Goal: Task Accomplishment & Management: Complete application form

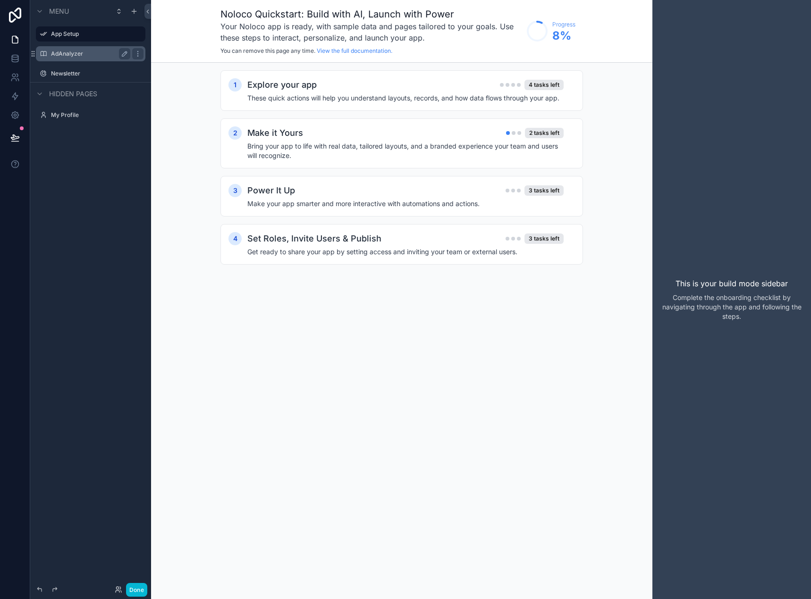
click at [64, 49] on div "AdAnalyzer" at bounding box center [90, 53] width 79 height 11
click at [71, 51] on label "AdAnalyzer" at bounding box center [89, 54] width 76 height 8
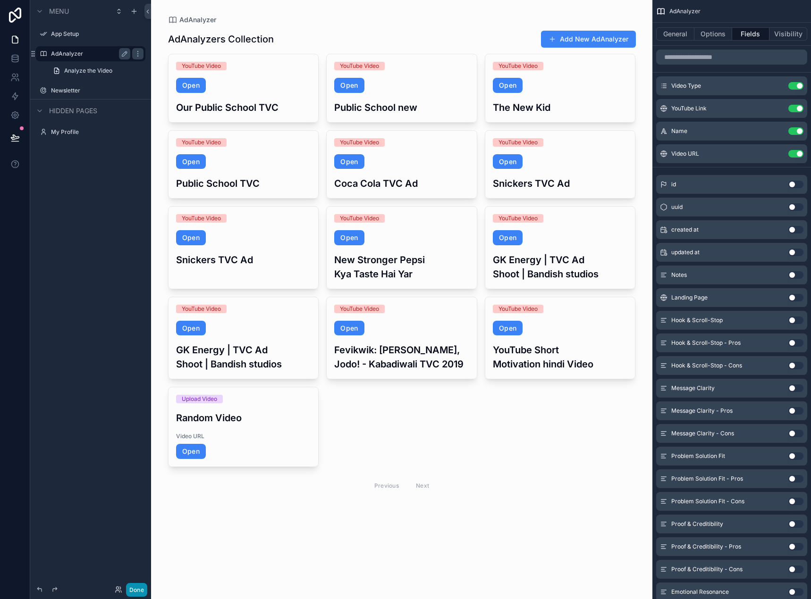
click at [131, 590] on button "Done" at bounding box center [136, 590] width 21 height 14
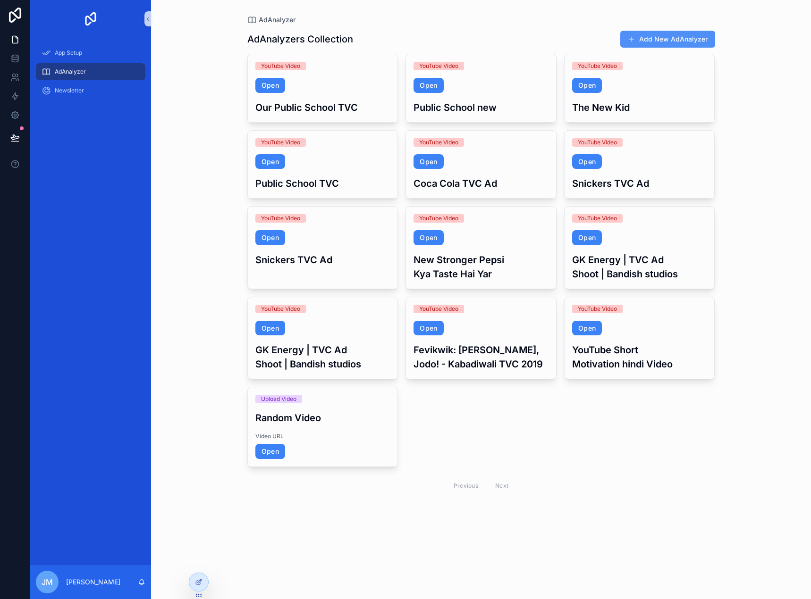
click at [649, 44] on button "Add New AdAnalyzer" at bounding box center [667, 39] width 95 height 17
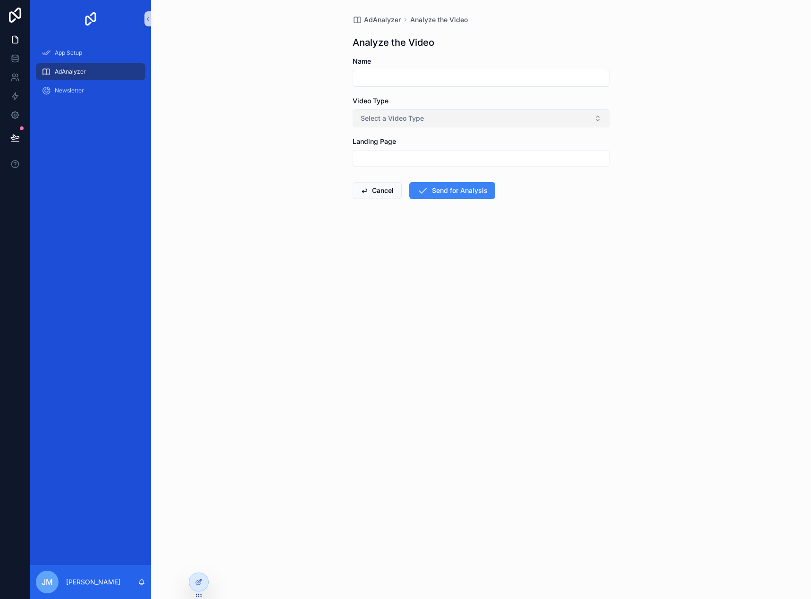
click at [454, 117] on button "Select a Video Type" at bounding box center [481, 118] width 257 height 18
click at [423, 172] on div "Upload Video" at bounding box center [481, 170] width 252 height 14
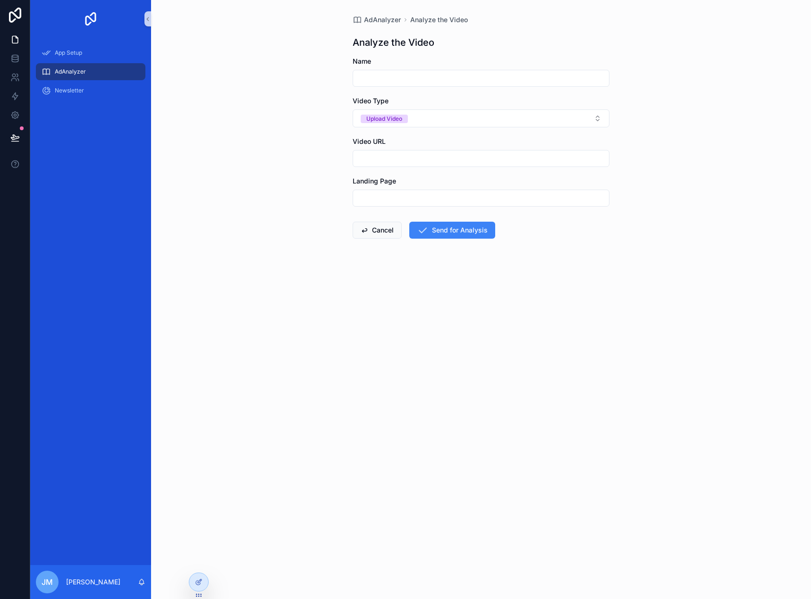
click at [429, 159] on input "scrollable content" at bounding box center [481, 158] width 256 height 13
paste input "**********"
type input "**********"
click at [616, 314] on div "**********" at bounding box center [481, 299] width 660 height 599
click at [485, 74] on input "scrollable content" at bounding box center [481, 78] width 256 height 13
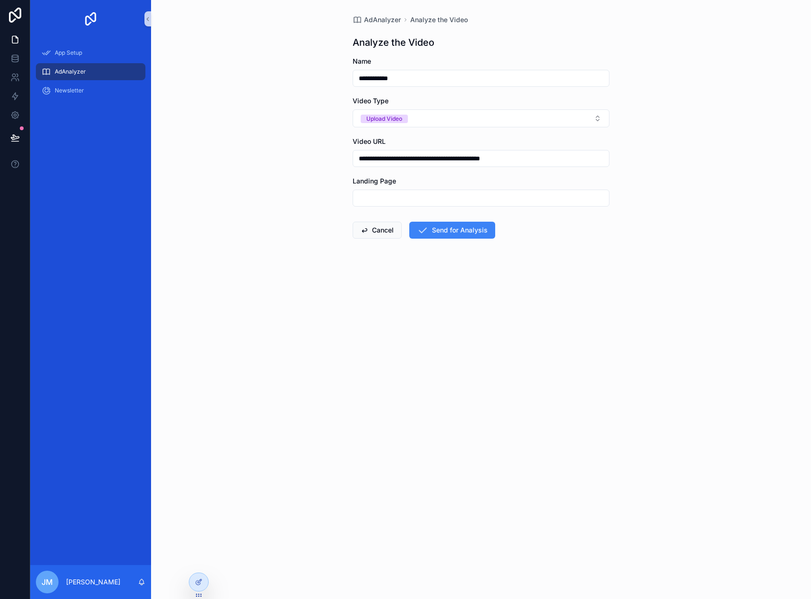
type input "**********"
click at [483, 197] on input "scrollable content" at bounding box center [481, 198] width 256 height 13
click at [469, 231] on button "Send for Analysis" at bounding box center [452, 230] width 86 height 17
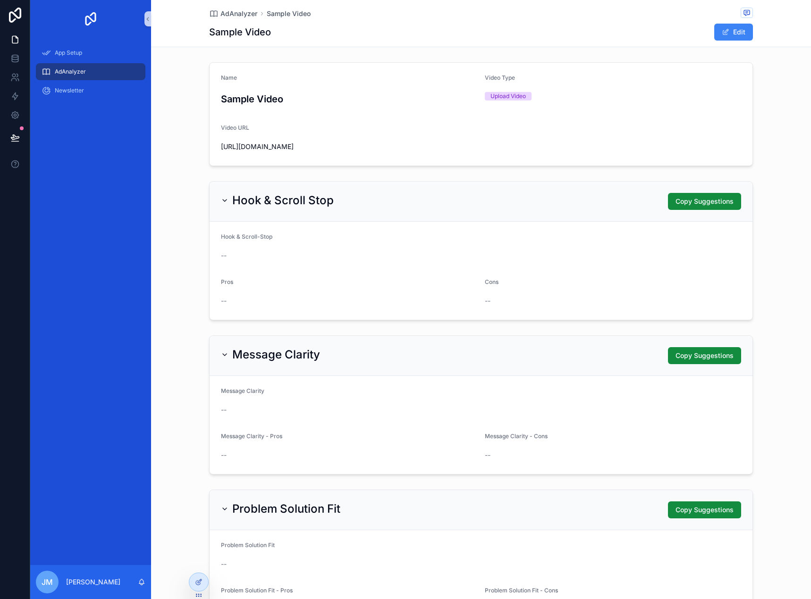
click at [91, 71] on div "AdAnalyzer" at bounding box center [91, 71] width 98 height 15
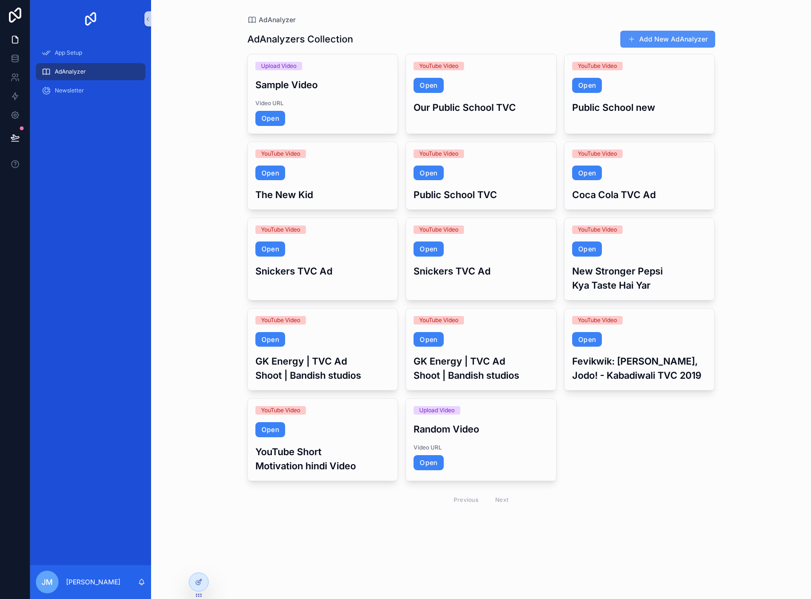
click at [655, 38] on button "Add New AdAnalyzer" at bounding box center [667, 39] width 95 height 17
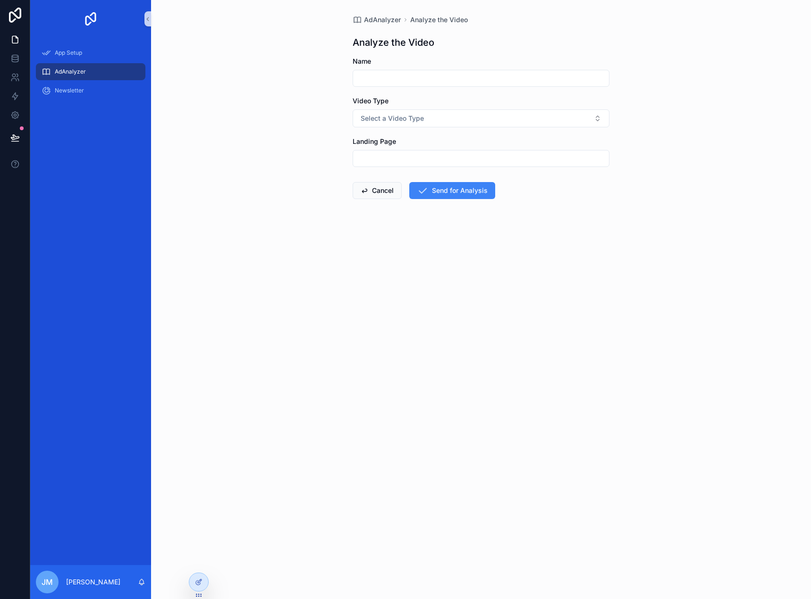
click at [486, 74] on input "scrollable content" at bounding box center [481, 78] width 256 height 13
type input "**********"
click at [489, 111] on button "Select a Video Type" at bounding box center [481, 118] width 257 height 18
click at [402, 168] on span "Upload Video" at bounding box center [382, 170] width 47 height 8
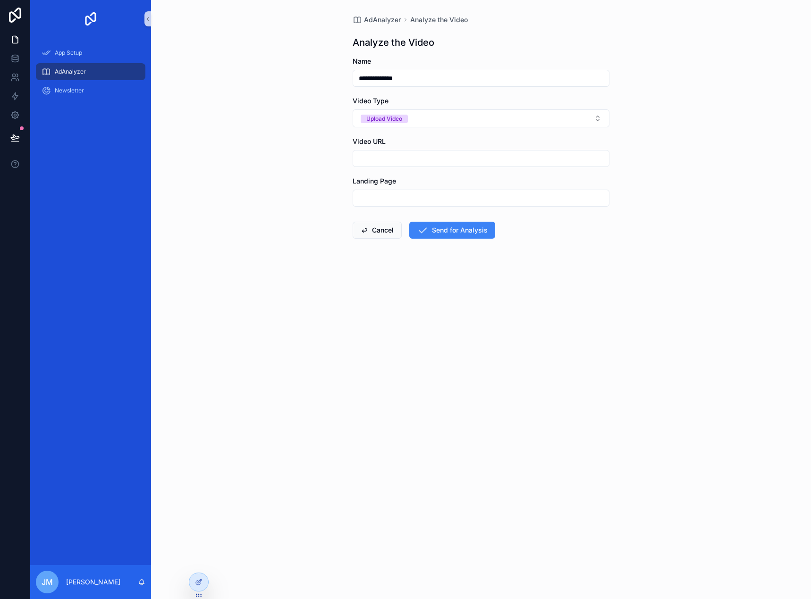
click at [420, 152] on input "scrollable content" at bounding box center [481, 158] width 256 height 13
type input "**********"
click at [449, 235] on button "Send for Analysis" at bounding box center [452, 230] width 86 height 17
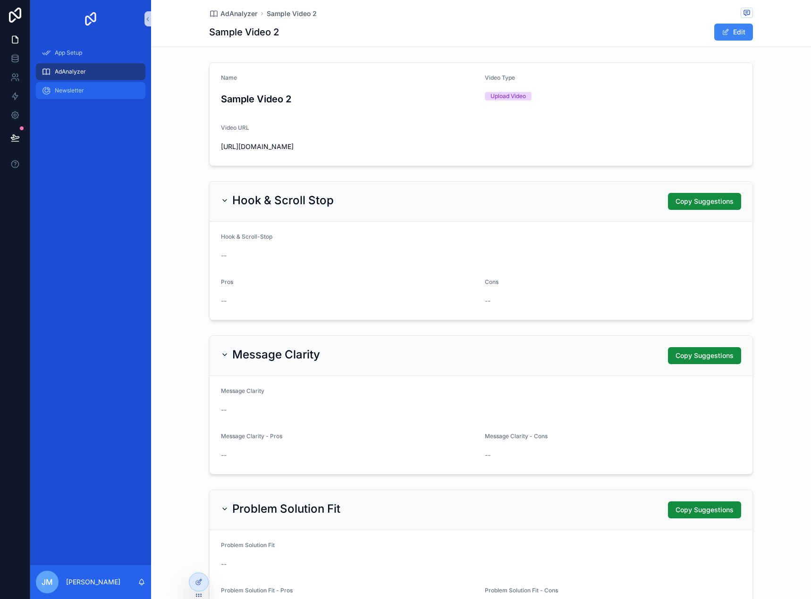
click at [83, 89] on span "Newsletter" at bounding box center [69, 91] width 29 height 8
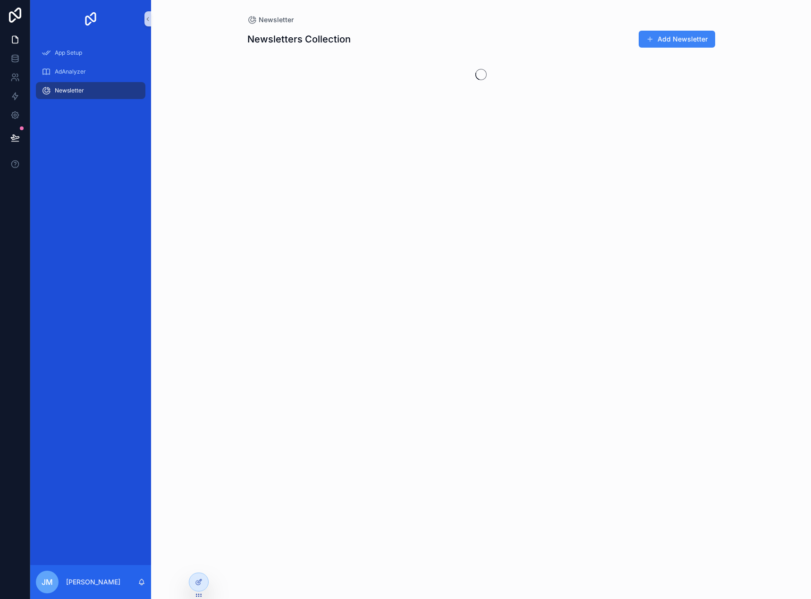
click at [85, 81] on div "Newsletter" at bounding box center [90, 90] width 121 height 19
click at [86, 76] on div "AdAnalyzer" at bounding box center [91, 71] width 98 height 15
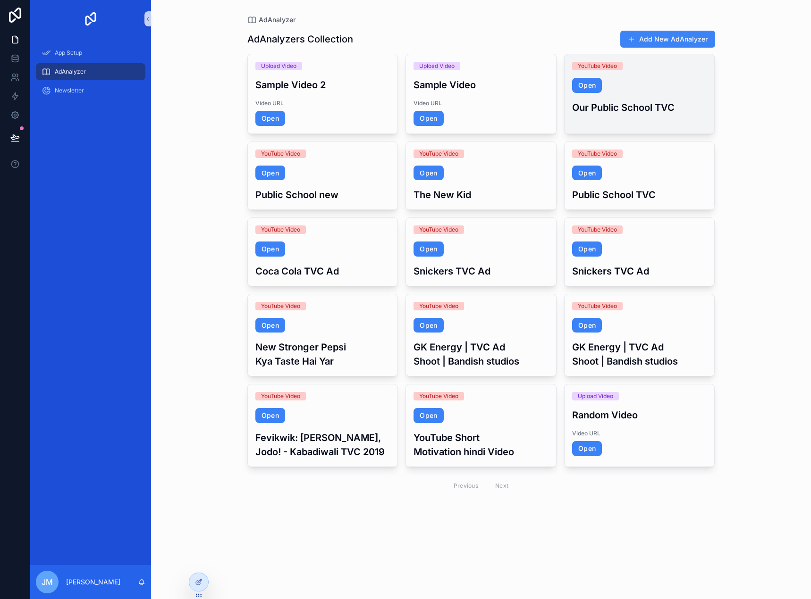
click at [617, 97] on div "YouTube Video Open Our Public School TVC" at bounding box center [639, 88] width 150 height 68
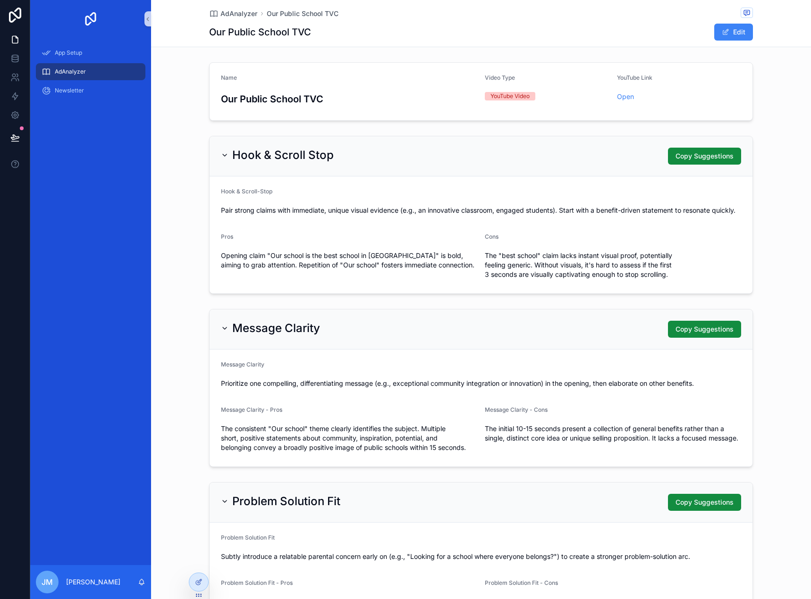
click at [113, 67] on div "AdAnalyzer" at bounding box center [91, 71] width 98 height 15
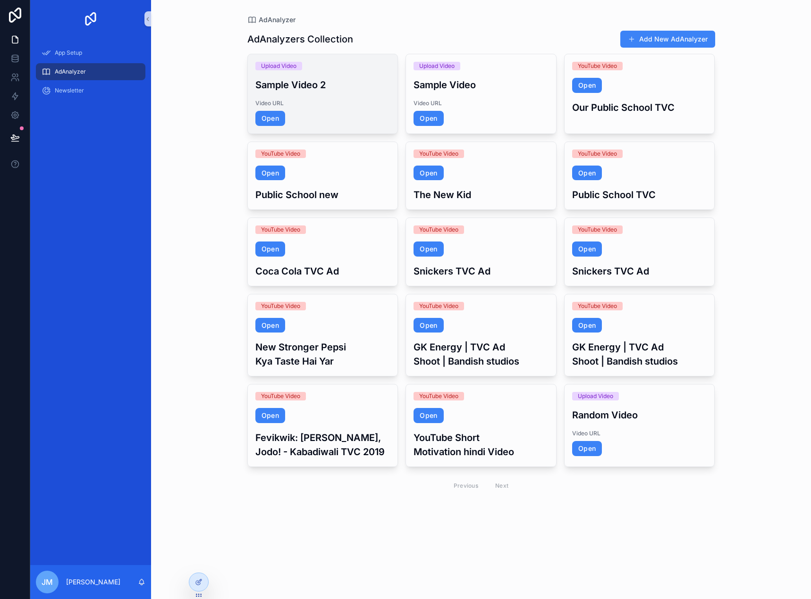
click at [358, 75] on div "Upload Video Sample Video 2 Video URL Open" at bounding box center [323, 93] width 150 height 79
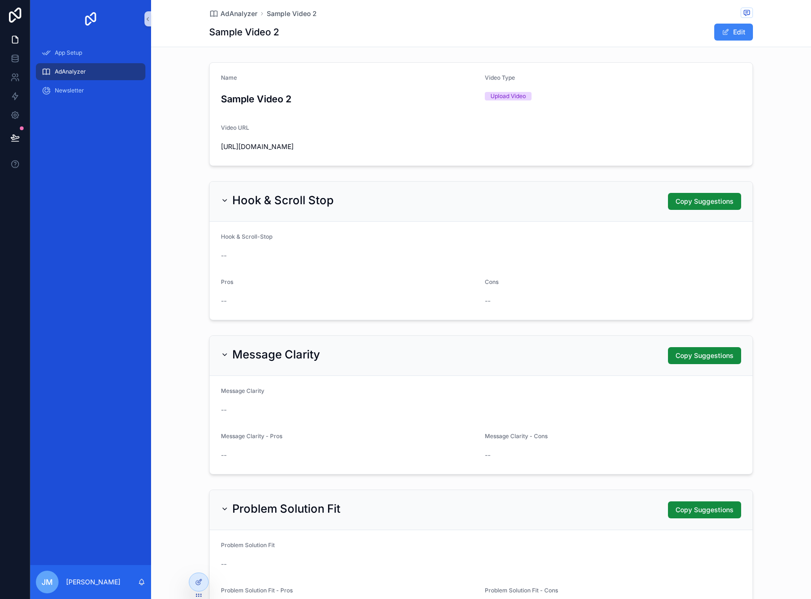
click at [84, 73] on span "AdAnalyzer" at bounding box center [70, 72] width 31 height 8
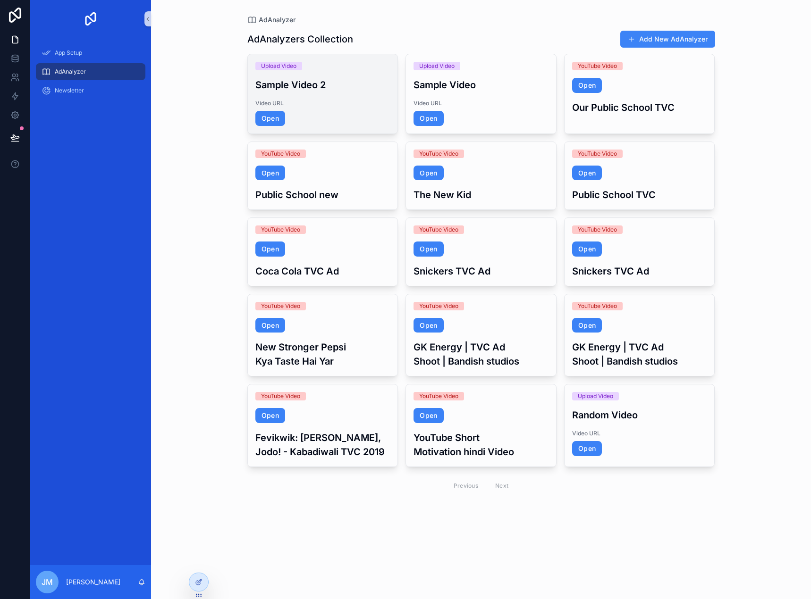
click at [293, 78] on h3 "Sample Video 2" at bounding box center [322, 85] width 135 height 14
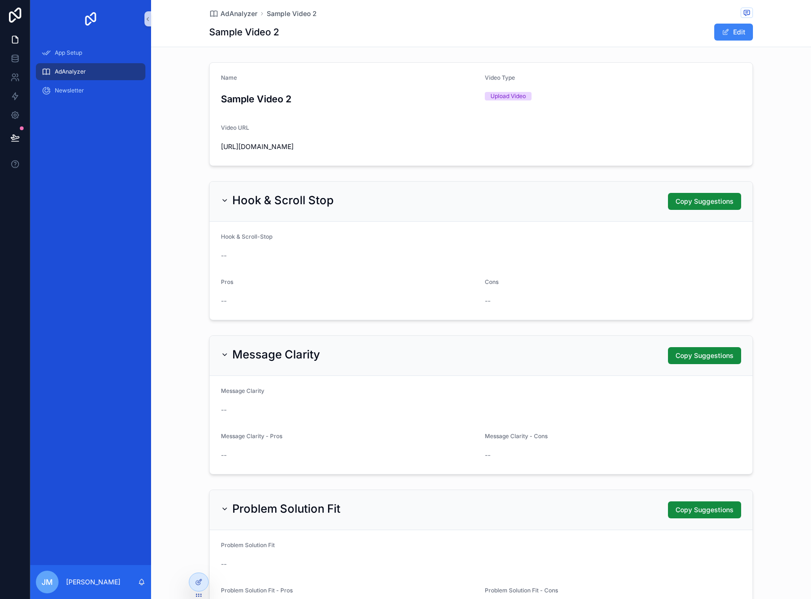
click at [89, 73] on div "AdAnalyzer" at bounding box center [91, 71] width 98 height 15
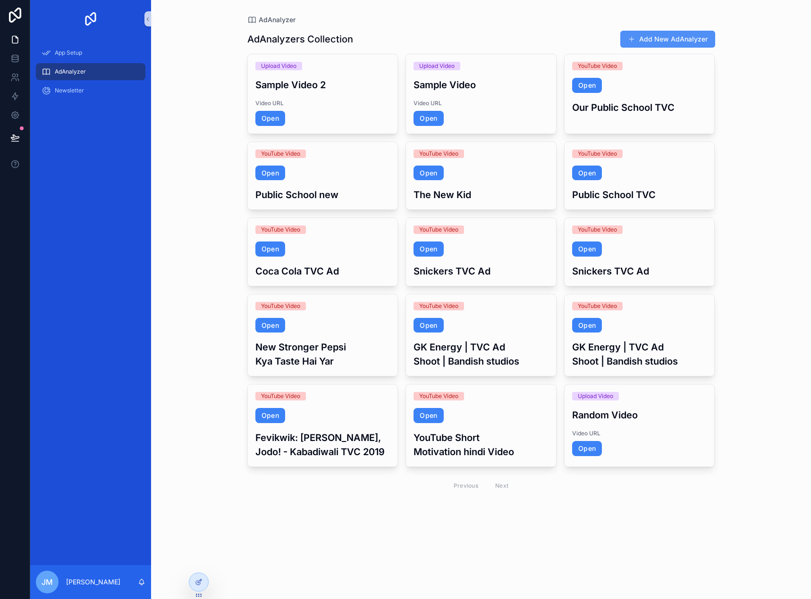
click at [672, 43] on button "Add New AdAnalyzer" at bounding box center [667, 39] width 95 height 17
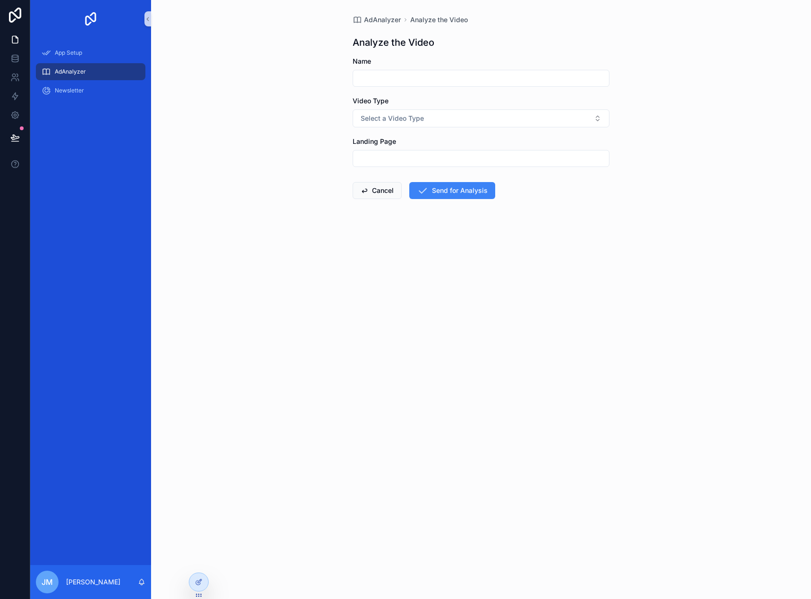
click at [438, 75] on input "scrollable content" at bounding box center [481, 78] width 256 height 13
type input "**********"
click at [473, 119] on button "Select a Video Type" at bounding box center [481, 118] width 257 height 18
click at [415, 164] on div "Upload Video" at bounding box center [481, 170] width 252 height 14
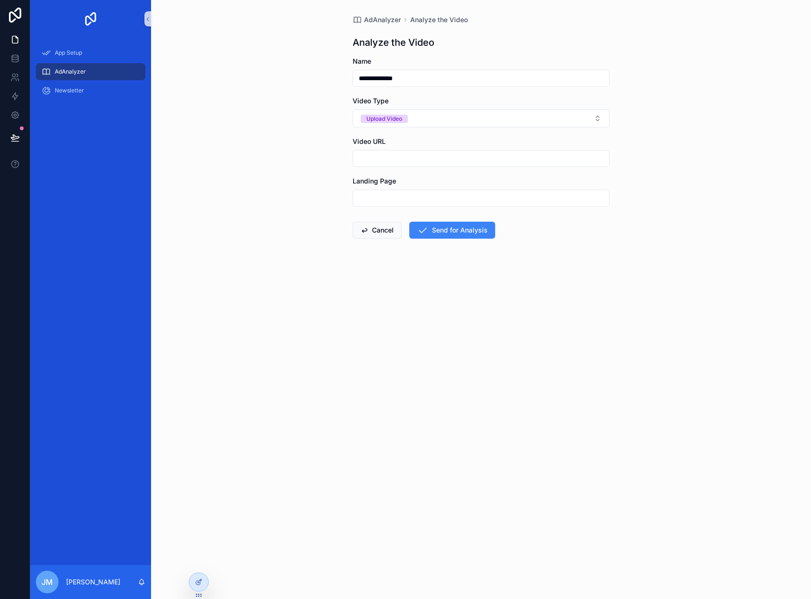
click at [413, 152] on input "scrollable content" at bounding box center [481, 158] width 256 height 13
type input "**********"
click at [583, 249] on form "**********" at bounding box center [481, 178] width 257 height 243
click at [448, 195] on input "scrollable content" at bounding box center [481, 198] width 256 height 13
type input "***"
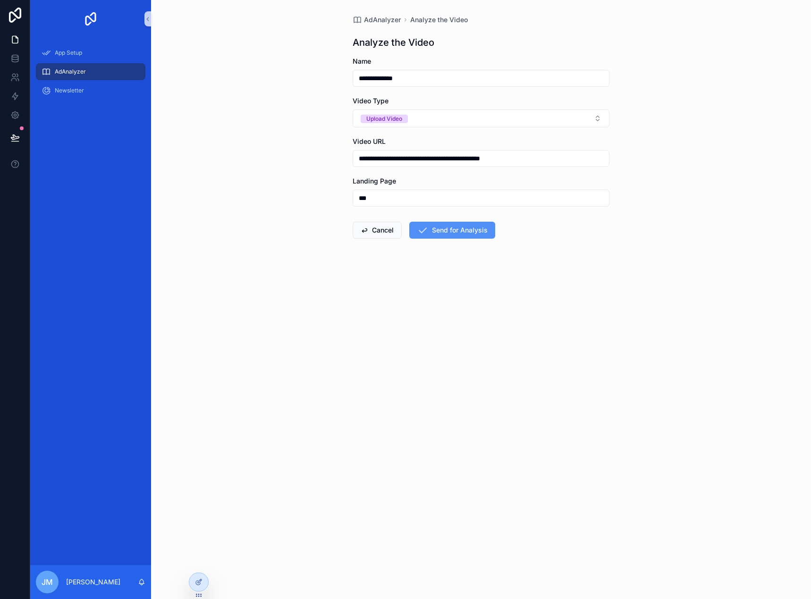
click at [445, 232] on button "Send for Analysis" at bounding box center [452, 230] width 86 height 17
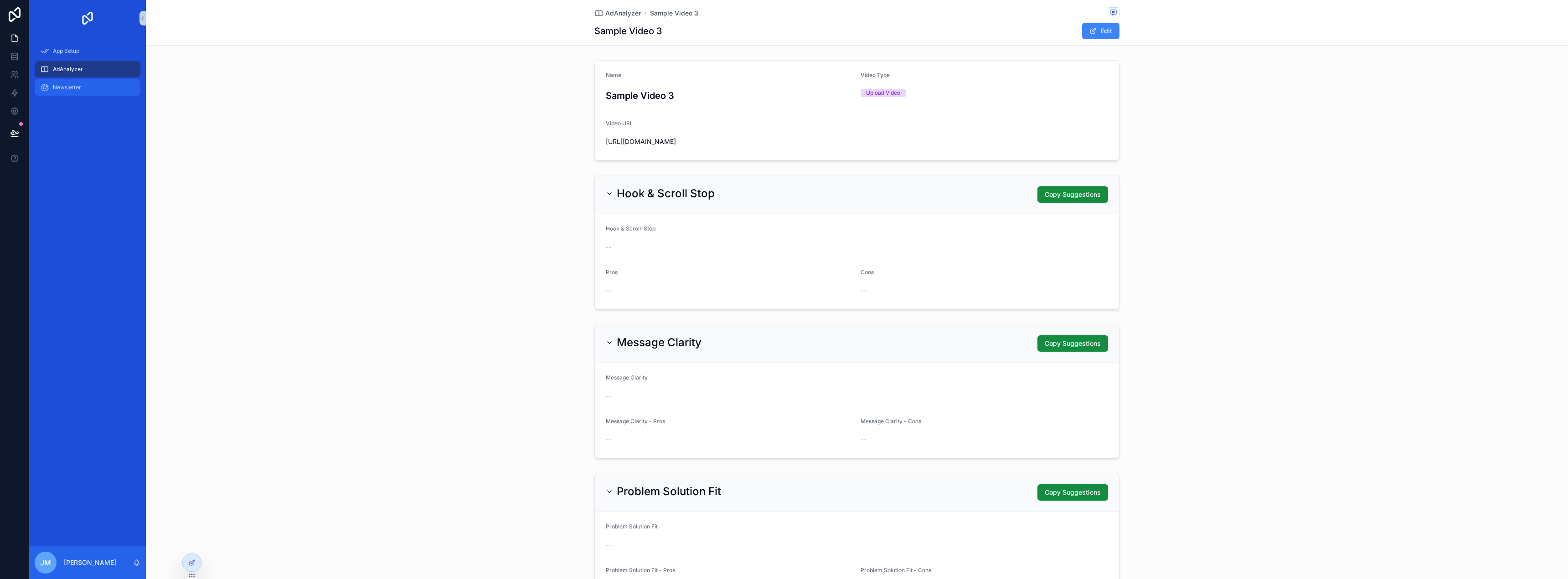
click at [73, 86] on span "Newsletter" at bounding box center [67, 88] width 28 height 8
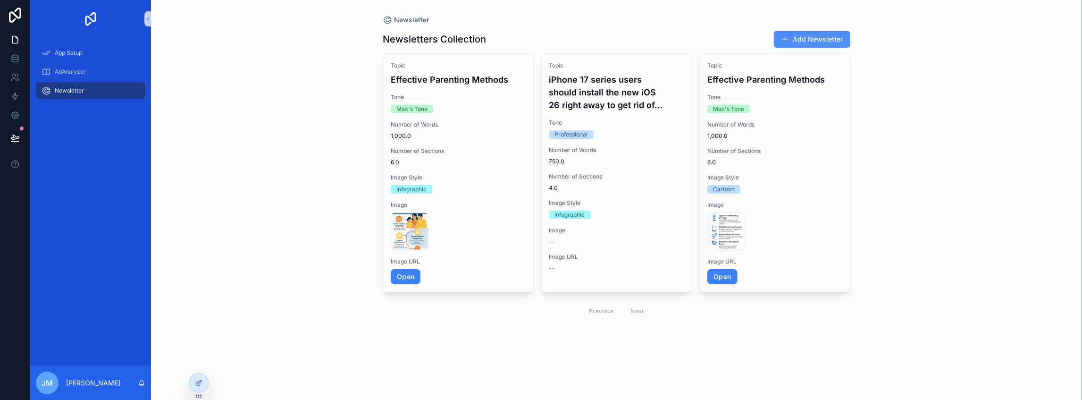
click at [792, 44] on button "Add Newsletter" at bounding box center [812, 39] width 76 height 17
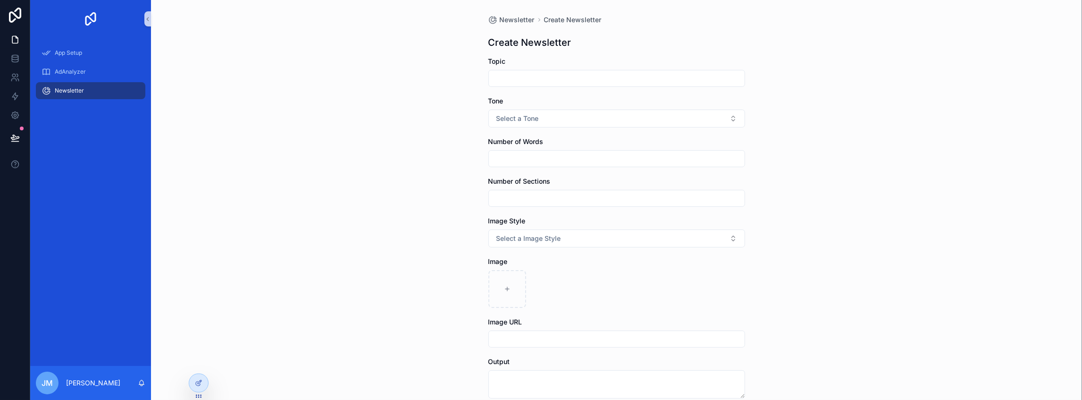
click at [632, 84] on input "scrollable content" at bounding box center [617, 78] width 256 height 13
click at [609, 120] on button "Select a Tone" at bounding box center [617, 118] width 257 height 18
click at [615, 167] on div "Casual" at bounding box center [615, 170] width 252 height 14
click at [593, 162] on input "scrollable content" at bounding box center [617, 158] width 256 height 13
click at [585, 197] on input "scrollable content" at bounding box center [617, 198] width 256 height 13
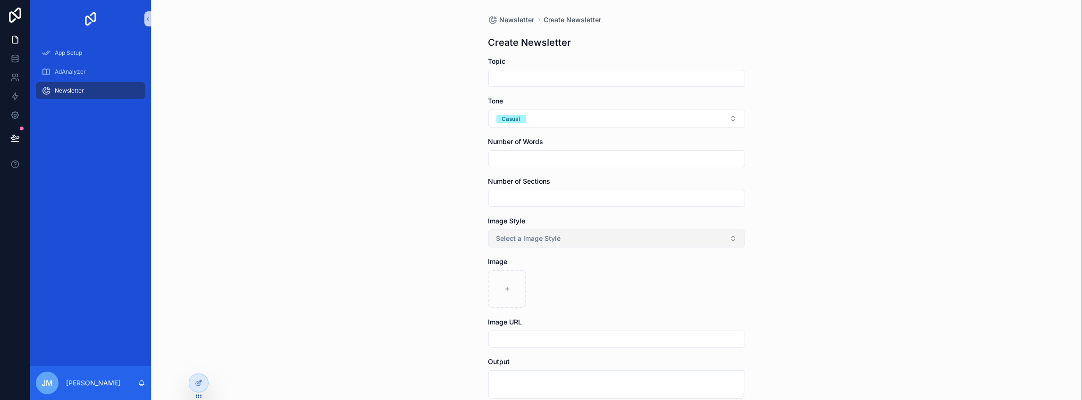
click at [581, 240] on button "Select a Image Style" at bounding box center [617, 238] width 257 height 18
click at [559, 289] on div "Infographic" at bounding box center [615, 290] width 252 height 14
click at [79, 75] on span "AdAnalyzer" at bounding box center [70, 72] width 31 height 8
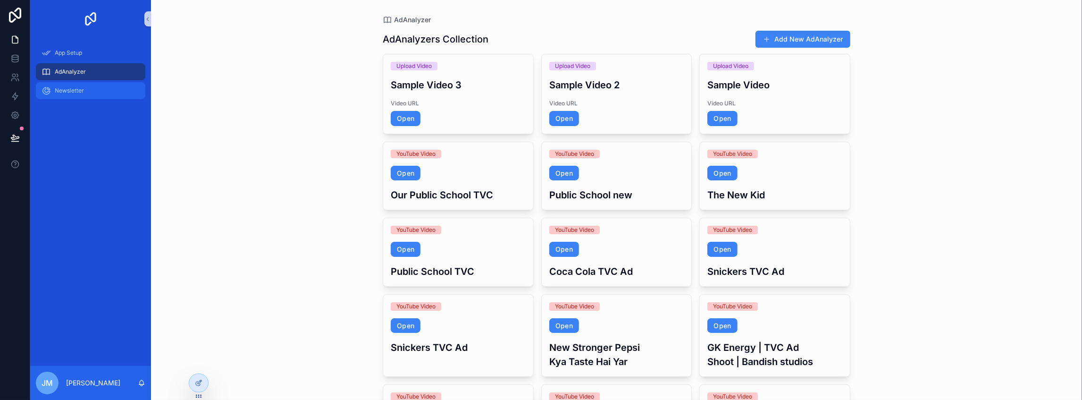
click at [74, 96] on div "Newsletter" at bounding box center [91, 90] width 98 height 15
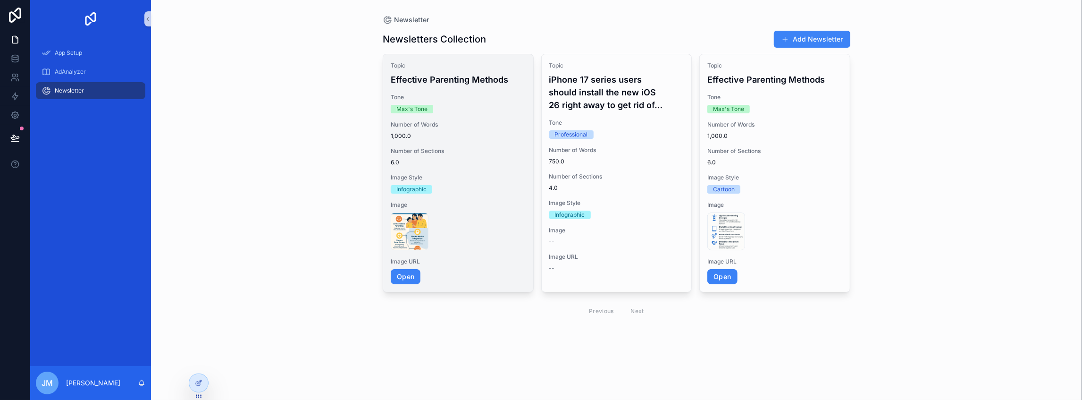
click at [442, 125] on span "Number of Words" at bounding box center [458, 125] width 135 height 8
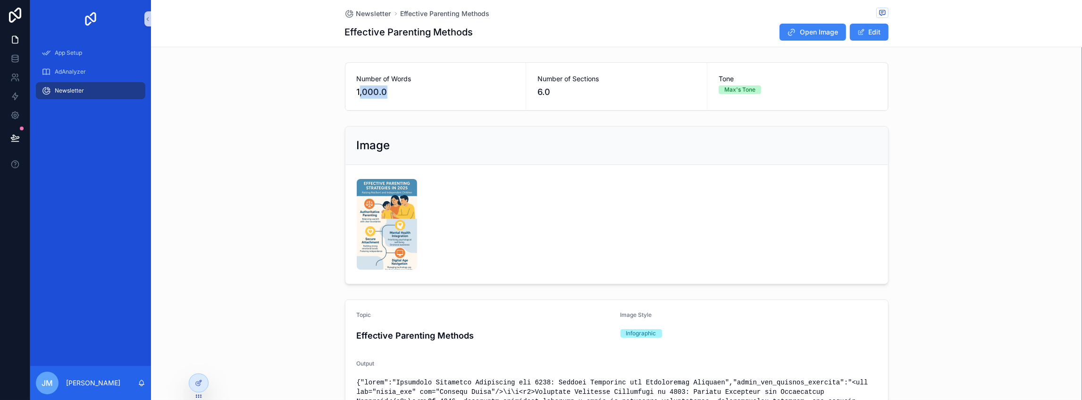
drag, startPoint x: 381, startPoint y: 86, endPoint x: 418, endPoint y: 86, distance: 37.3
click at [418, 86] on span "1,000.0" at bounding box center [436, 91] width 158 height 13
drag, startPoint x: 550, startPoint y: 86, endPoint x: 630, endPoint y: 89, distance: 79.3
click at [630, 89] on span "6.0" at bounding box center [617, 91] width 158 height 13
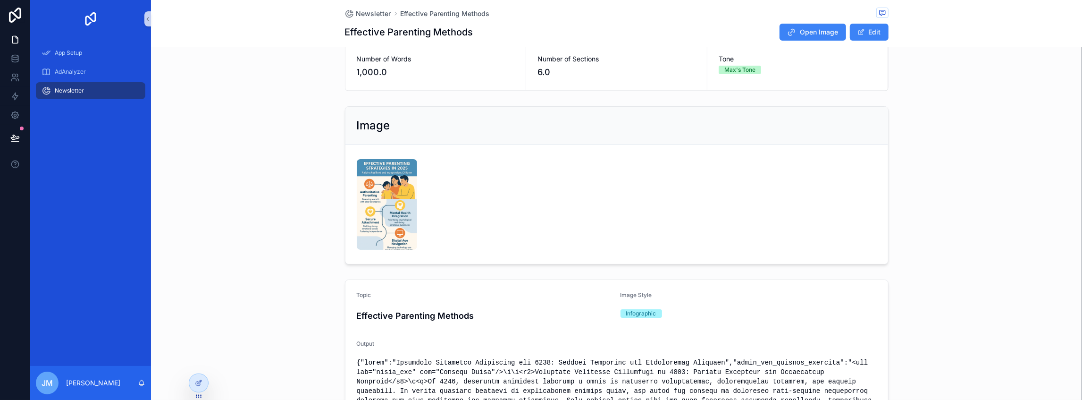
scroll to position [63, 0]
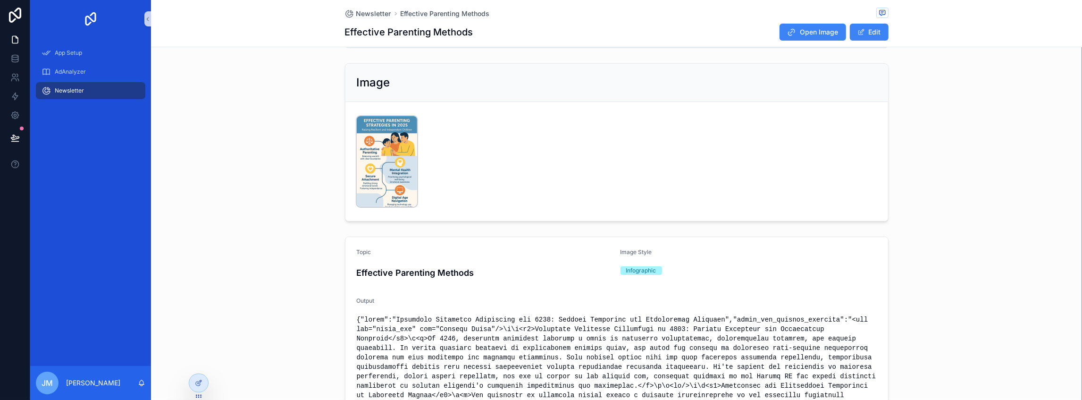
click at [383, 141] on img "scrollable content" at bounding box center [387, 161] width 60 height 91
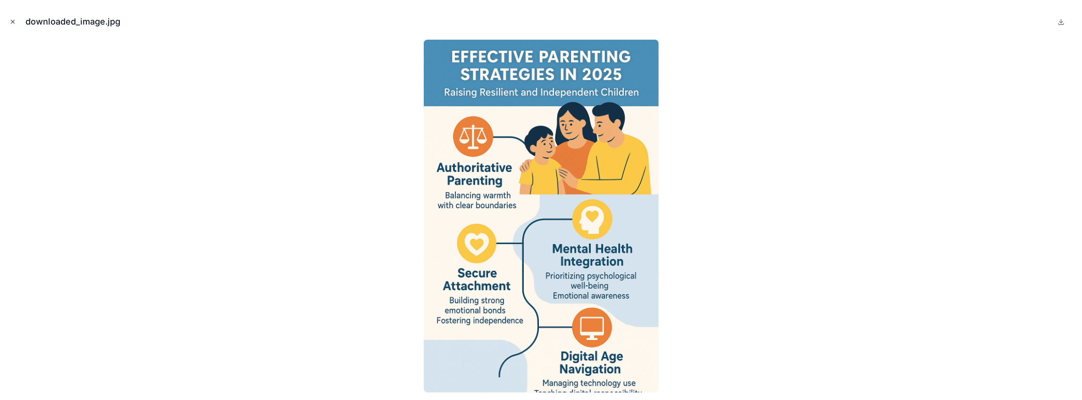
click at [12, 23] on icon "Close modal" at bounding box center [12, 21] width 7 height 7
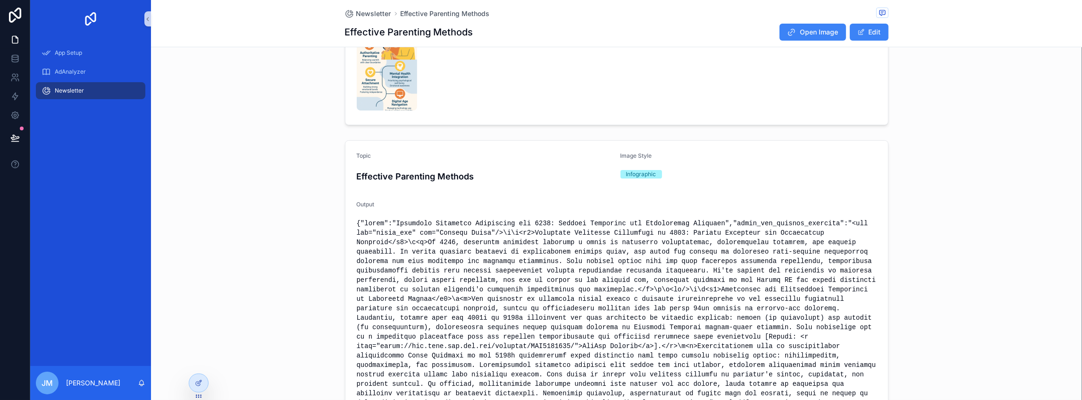
scroll to position [115, 0]
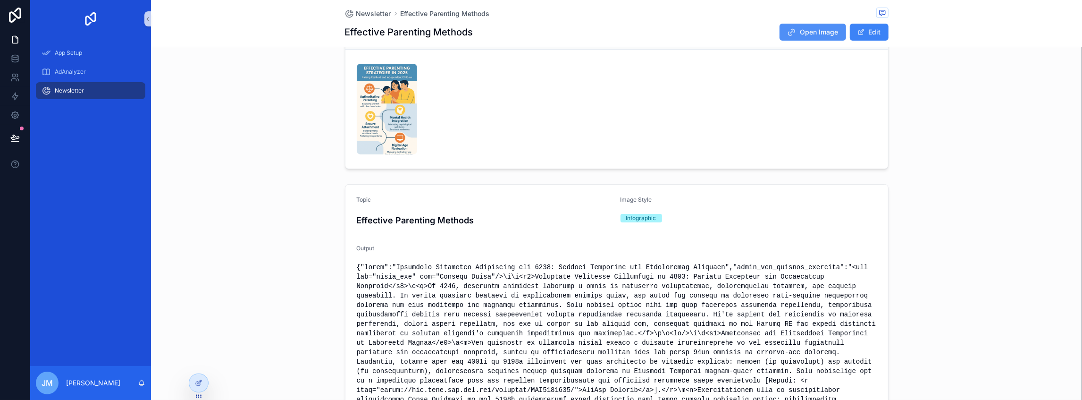
click at [810, 34] on span "Open Image" at bounding box center [819, 31] width 38 height 9
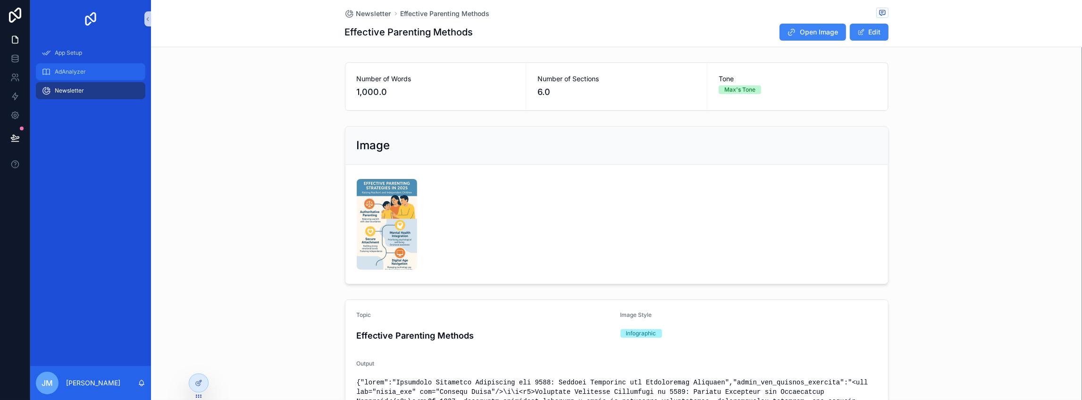
click at [81, 70] on span "AdAnalyzer" at bounding box center [70, 72] width 31 height 8
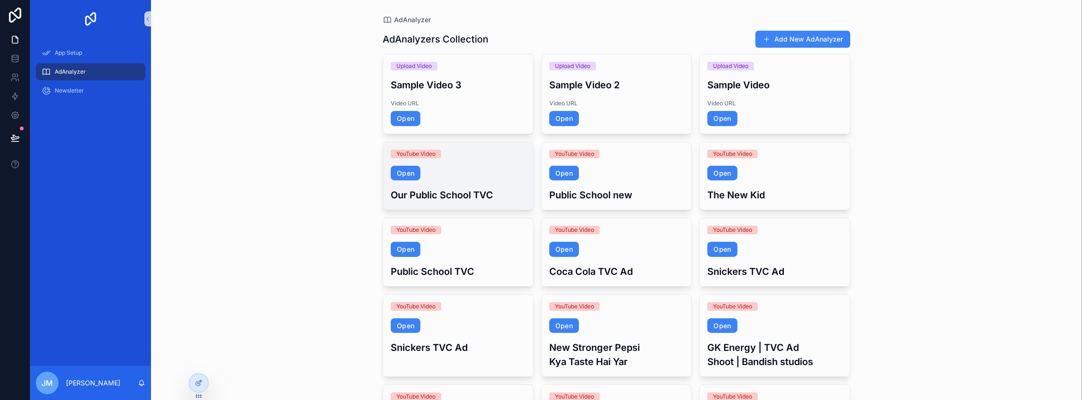
click at [444, 173] on span "Open" at bounding box center [458, 173] width 135 height 15
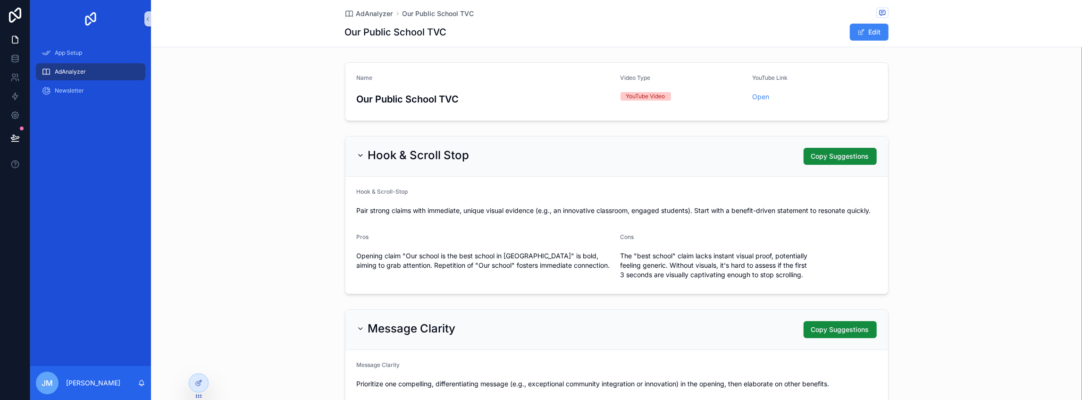
click at [614, 153] on div "Hook & Scroll Stop Copy Suggestions" at bounding box center [617, 156] width 520 height 17
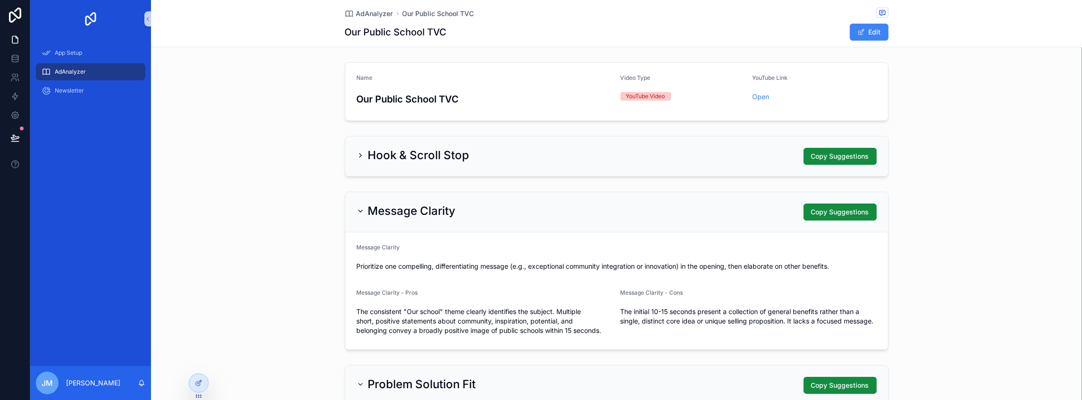
click at [614, 153] on div "Hook & Scroll Stop Copy Suggestions" at bounding box center [617, 156] width 520 height 17
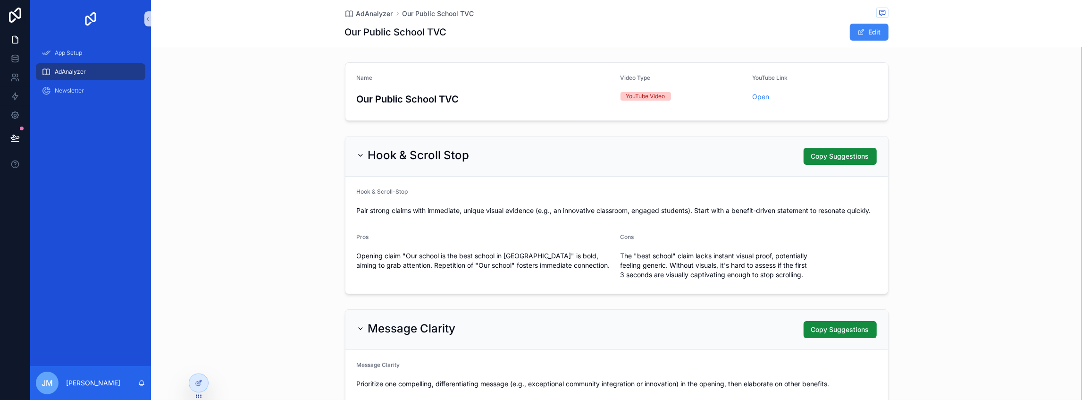
click at [119, 65] on div "AdAnalyzer" at bounding box center [91, 71] width 98 height 15
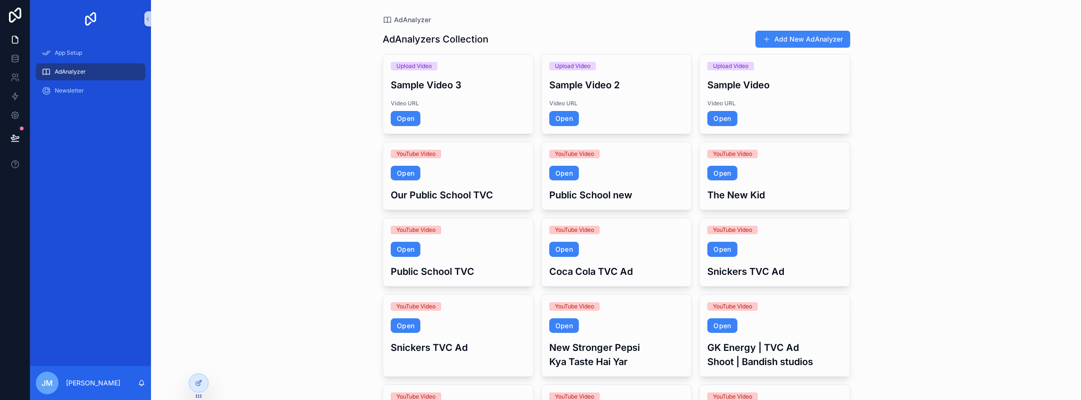
drag, startPoint x: 724, startPoint y: 7, endPoint x: 731, endPoint y: 1, distance: 9.0
click at [833, 44] on button "Add New AdAnalyzer" at bounding box center [803, 39] width 95 height 17
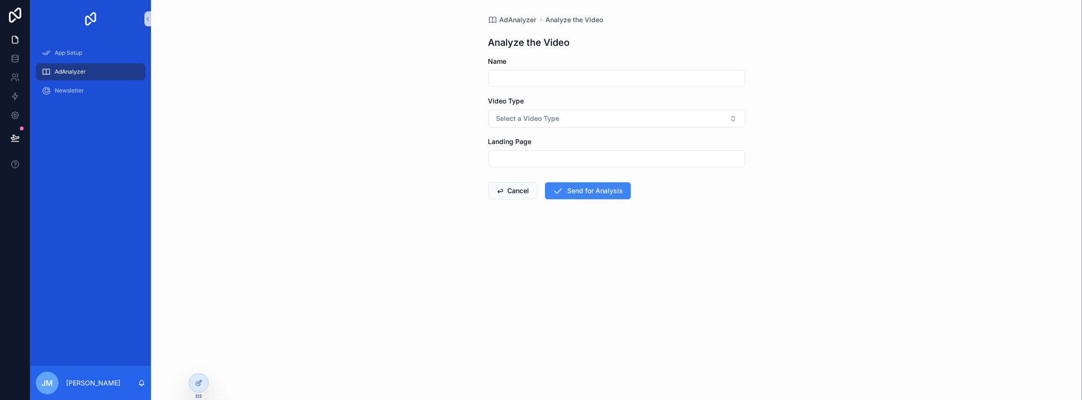
click at [655, 77] on input "scrollable content" at bounding box center [617, 78] width 256 height 13
type input "**********"
click at [547, 122] on span "Select a Video Type" at bounding box center [528, 118] width 63 height 9
click at [514, 171] on div "Upload Video" at bounding box center [517, 170] width 35 height 8
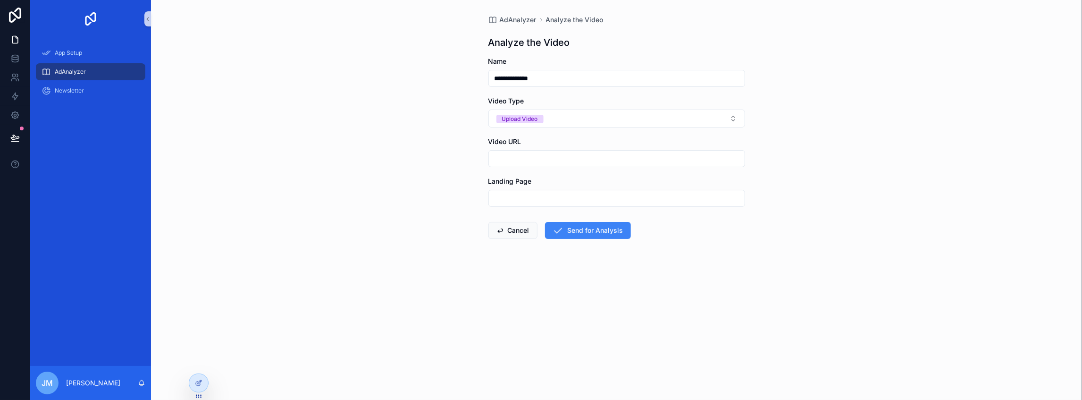
click at [530, 162] on input "scrollable content" at bounding box center [617, 158] width 256 height 13
type input "**********"
click at [559, 201] on input "scrollable content" at bounding box center [617, 198] width 256 height 13
type input "***"
click at [564, 228] on button "Send for Analysis" at bounding box center [588, 230] width 86 height 17
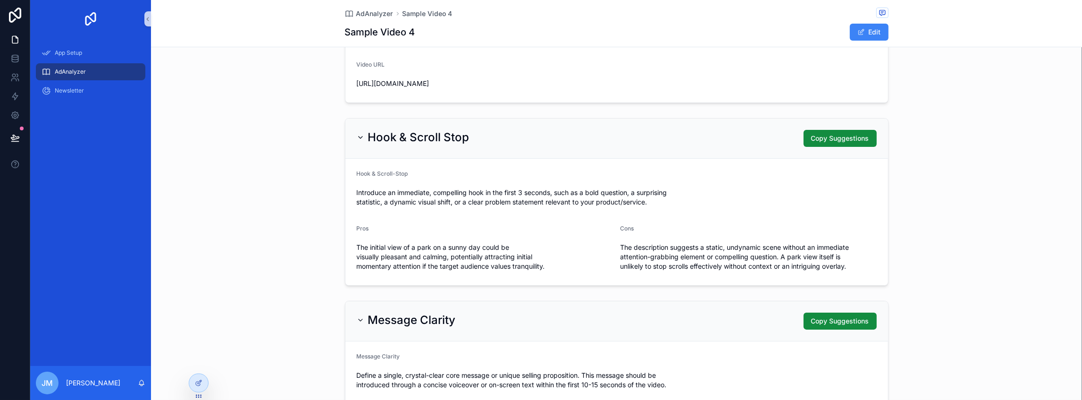
scroll to position [63, 0]
click at [77, 87] on span "Newsletter" at bounding box center [69, 91] width 29 height 8
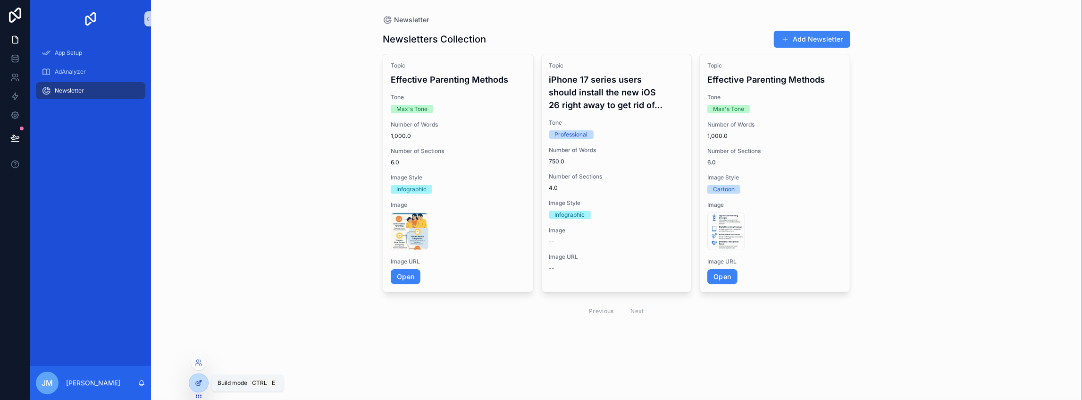
click at [196, 383] on icon at bounding box center [198, 383] width 4 height 4
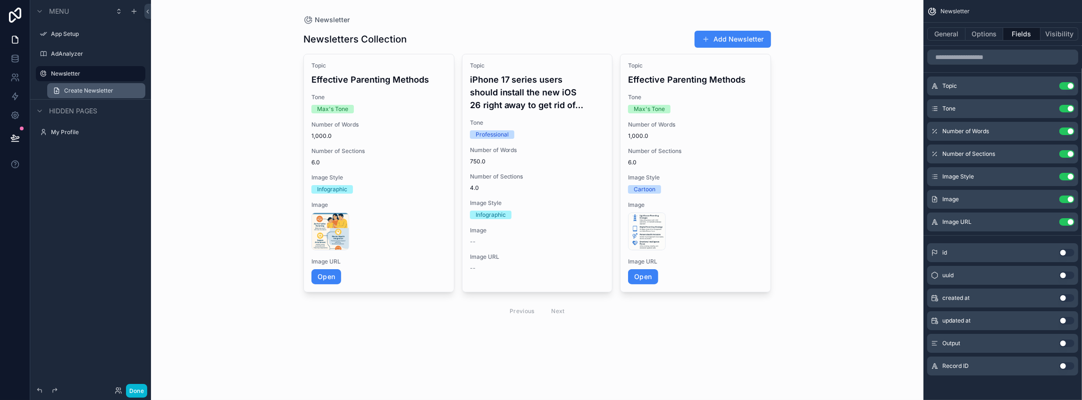
click at [94, 90] on span "Create Newsletter" at bounding box center [88, 91] width 49 height 8
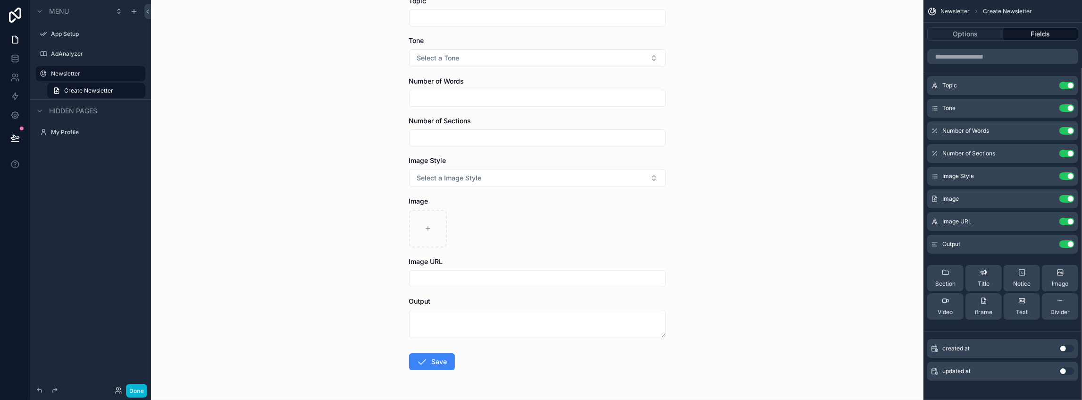
scroll to position [63, 0]
click at [1067, 219] on button "Use setting" at bounding box center [1067, 222] width 15 height 8
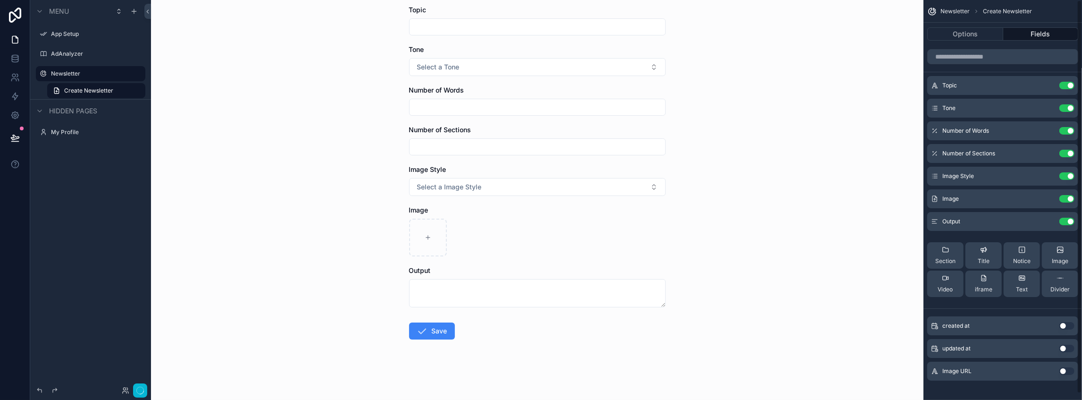
scroll to position [0, 0]
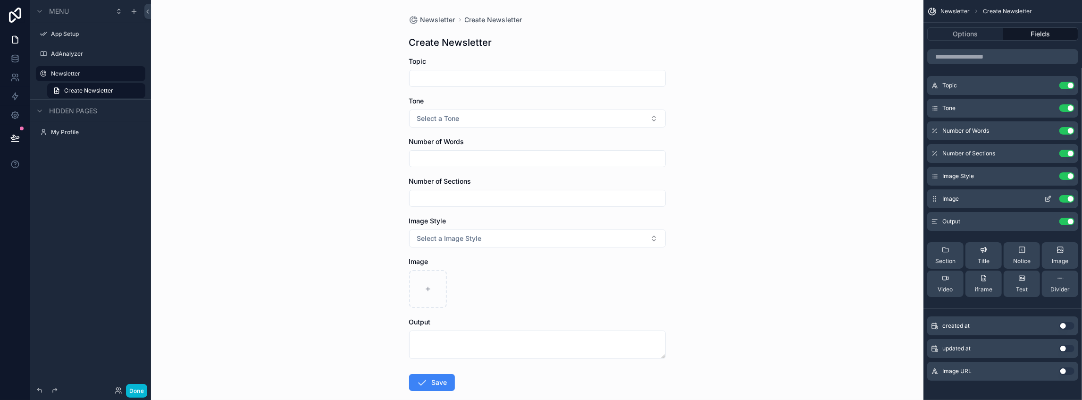
click at [1068, 200] on button "Use setting" at bounding box center [1067, 199] width 15 height 8
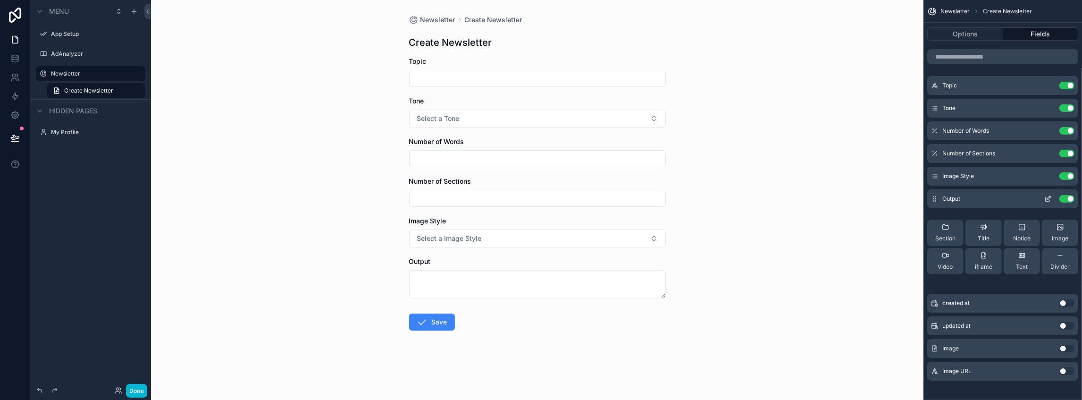
click at [1066, 200] on button "Use setting" at bounding box center [1067, 199] width 15 height 8
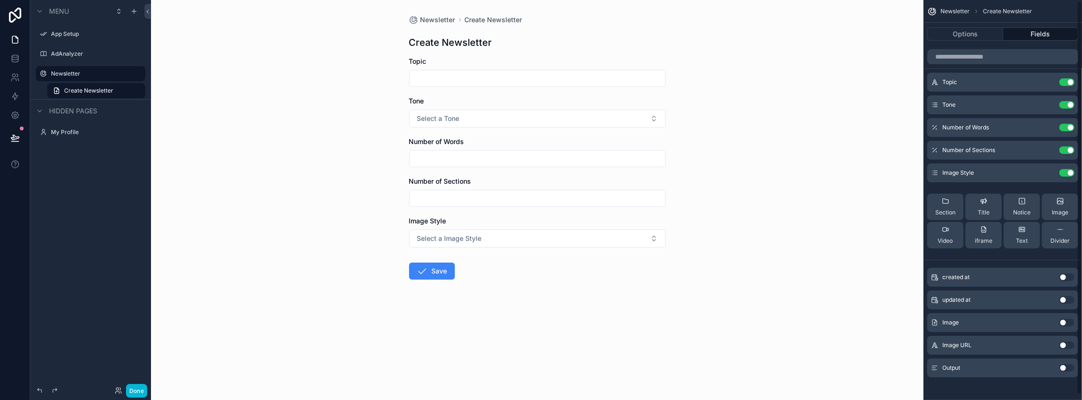
scroll to position [7, 0]
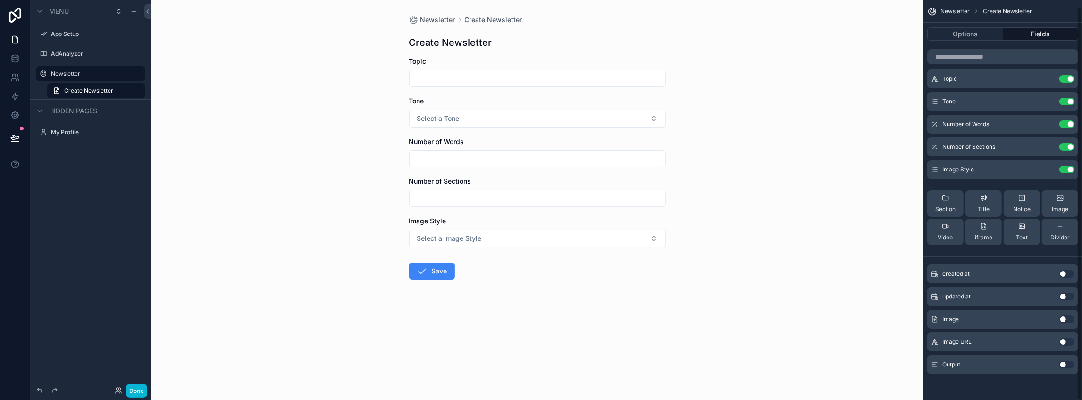
click at [809, 273] on div "Newsletter Create Newsletter Create Newsletter Topic Tone Select a Tone Number …" at bounding box center [537, 200] width 773 height 400
drag, startPoint x: 349, startPoint y: 322, endPoint x: 337, endPoint y: 318, distance: 12.8
click at [136, 386] on button "Done" at bounding box center [136, 391] width 21 height 14
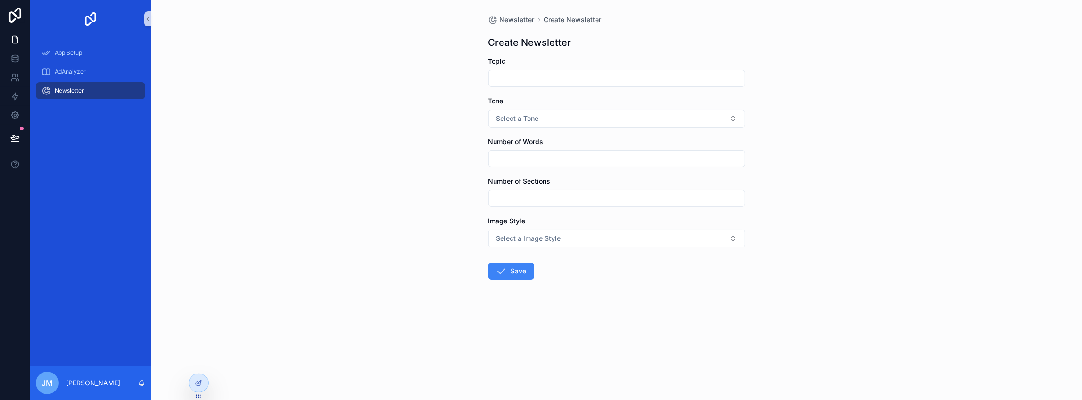
click at [581, 71] on div "scrollable content" at bounding box center [617, 78] width 257 height 17
click at [579, 74] on input "scrollable content" at bounding box center [617, 78] width 256 height 13
paste input "**********"
type input "**********"
click at [564, 165] on div "scrollable content" at bounding box center [617, 158] width 257 height 17
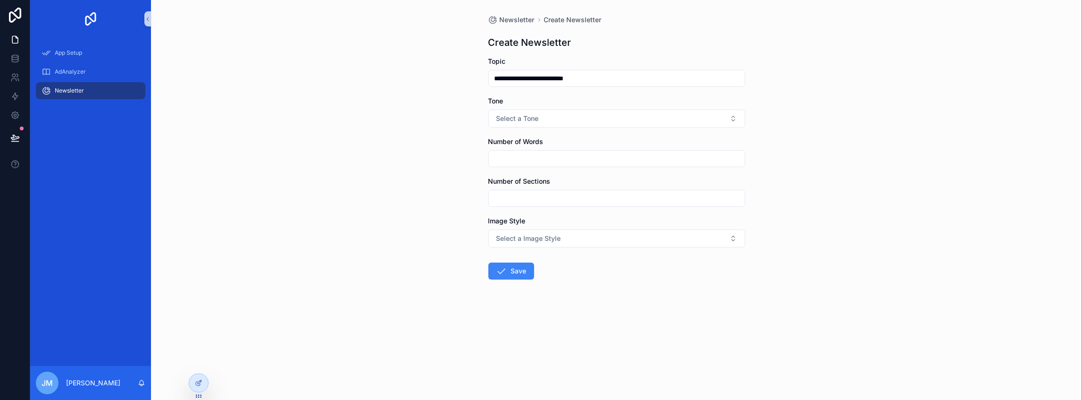
click at [564, 164] on input "scrollable content" at bounding box center [617, 158] width 256 height 13
type input "*****"
click at [562, 199] on input "scrollable content" at bounding box center [617, 198] width 256 height 13
type input "***"
click at [562, 230] on button "Select a Image Style" at bounding box center [617, 238] width 257 height 18
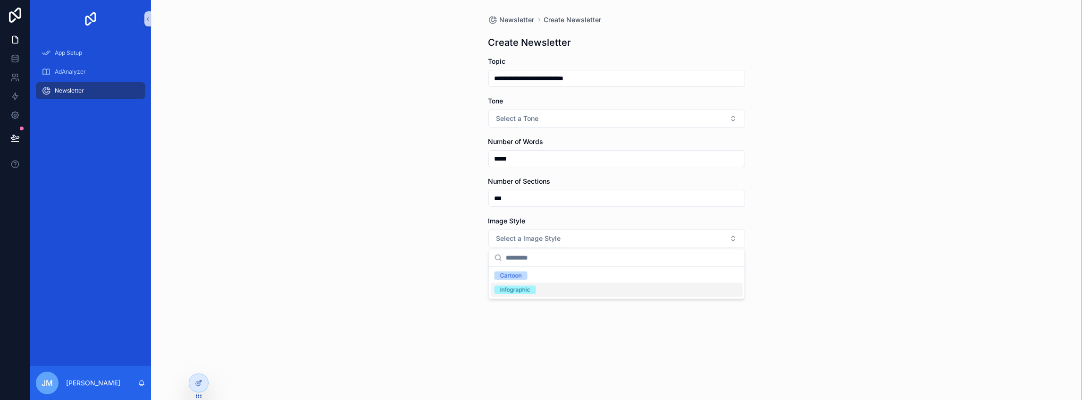
click at [547, 293] on div "Infographic" at bounding box center [617, 290] width 252 height 14
click at [516, 276] on button "Save" at bounding box center [512, 270] width 46 height 17
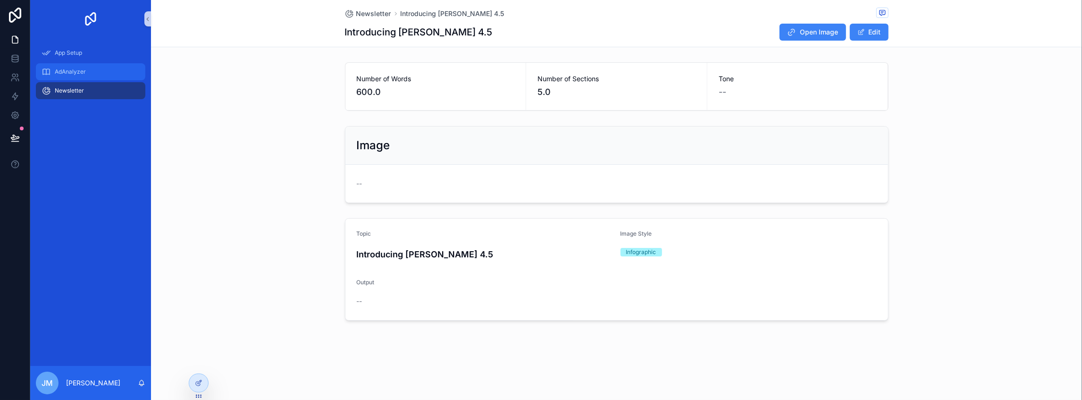
click at [85, 75] on span "AdAnalyzer" at bounding box center [70, 72] width 31 height 8
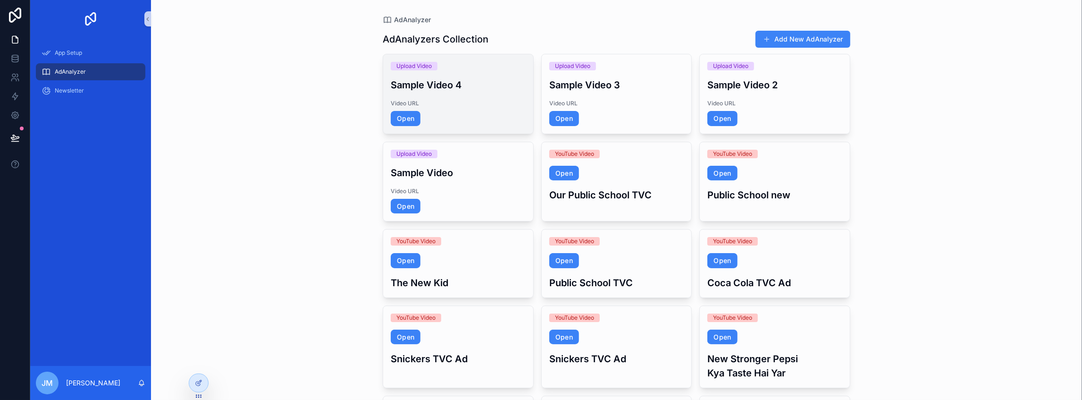
click at [494, 107] on span "Video URL" at bounding box center [458, 104] width 135 height 8
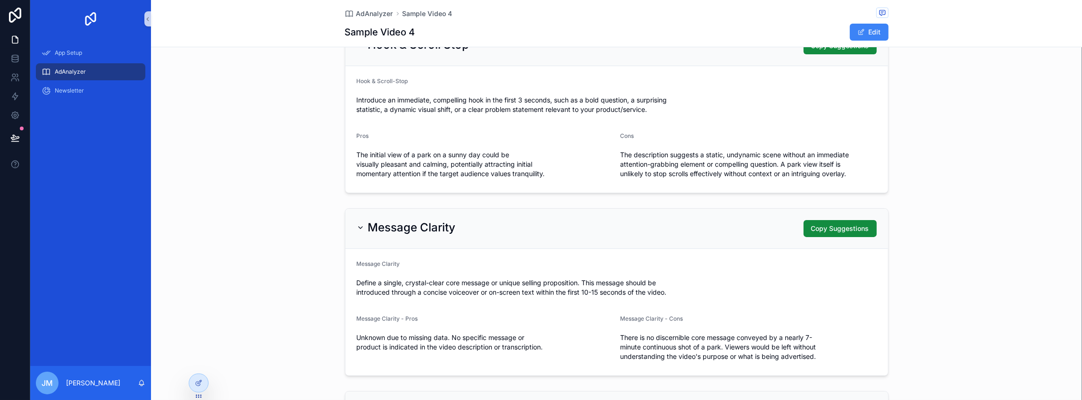
scroll to position [157, 0]
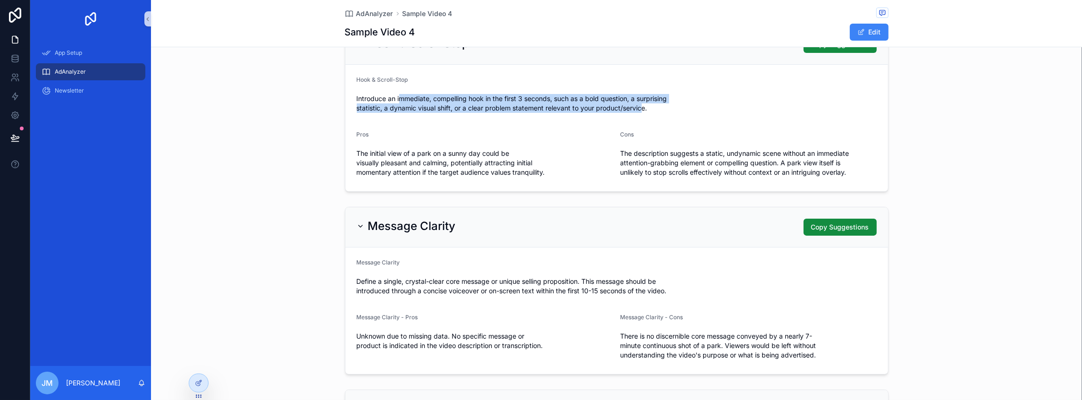
drag, startPoint x: 416, startPoint y: 95, endPoint x: 683, endPoint y: 116, distance: 268.0
click at [660, 111] on span "Introduce an immediate, compelling hook in the first 3 seconds, such as a bold …" at bounding box center [617, 103] width 520 height 19
click at [683, 116] on form "Hook & Scroll-Stop Introduce an immediate, compelling hook in the first 3 secon…" at bounding box center [616, 128] width 543 height 126
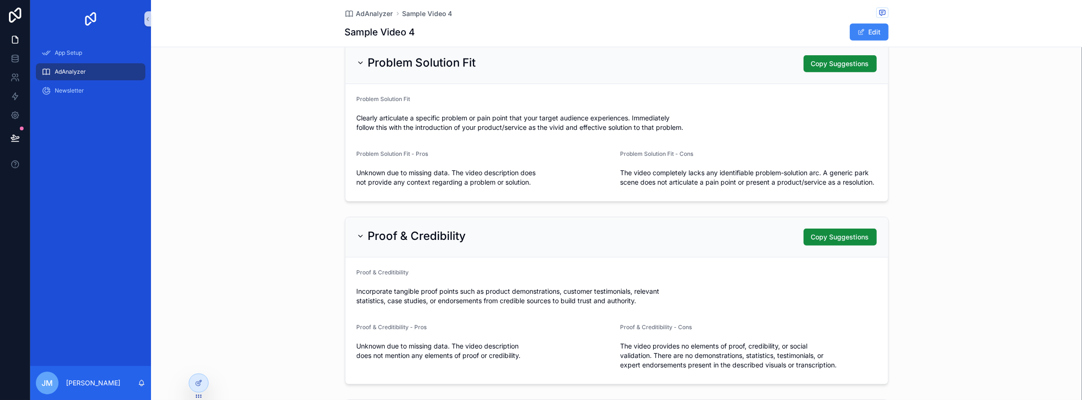
scroll to position [535, 0]
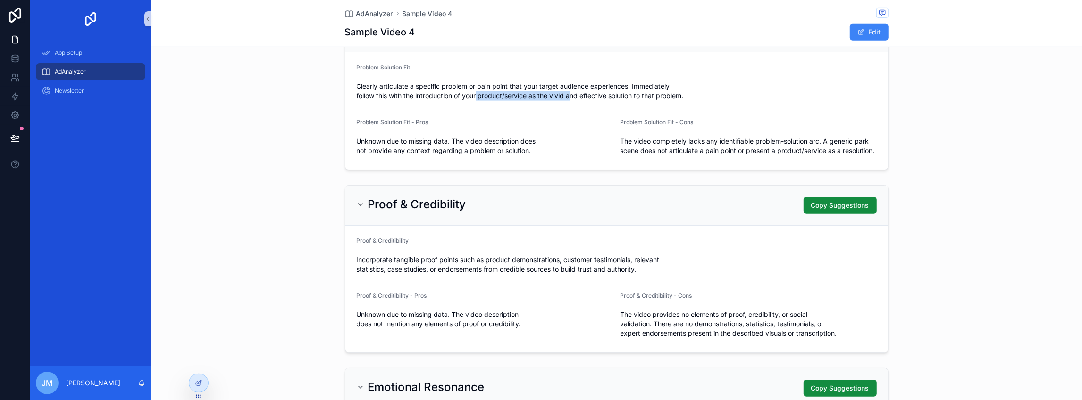
drag, startPoint x: 475, startPoint y: 89, endPoint x: 616, endPoint y: 101, distance: 141.6
click at [600, 101] on div "Clearly articulate a specific problem or pain point that your target audience e…" at bounding box center [617, 91] width 520 height 25
click at [703, 102] on form "Problem Solution Fit Clearly articulate a specific problem or pain point that y…" at bounding box center [616, 110] width 543 height 117
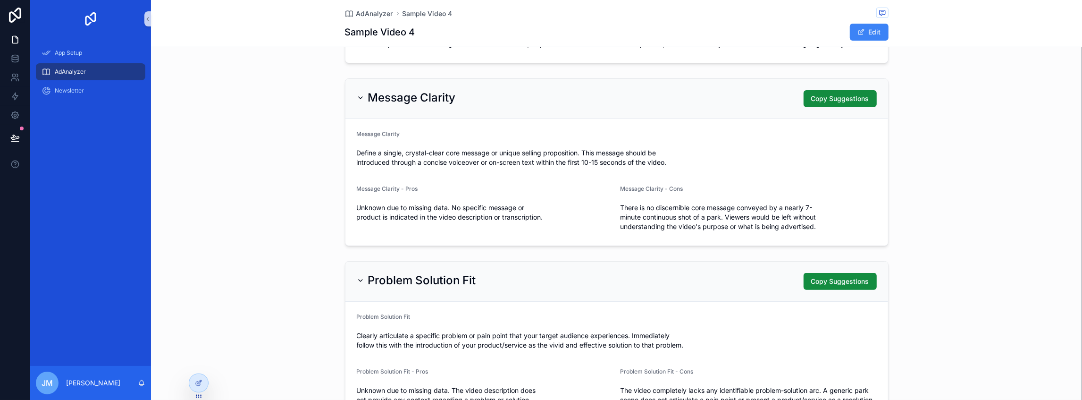
scroll to position [283, 0]
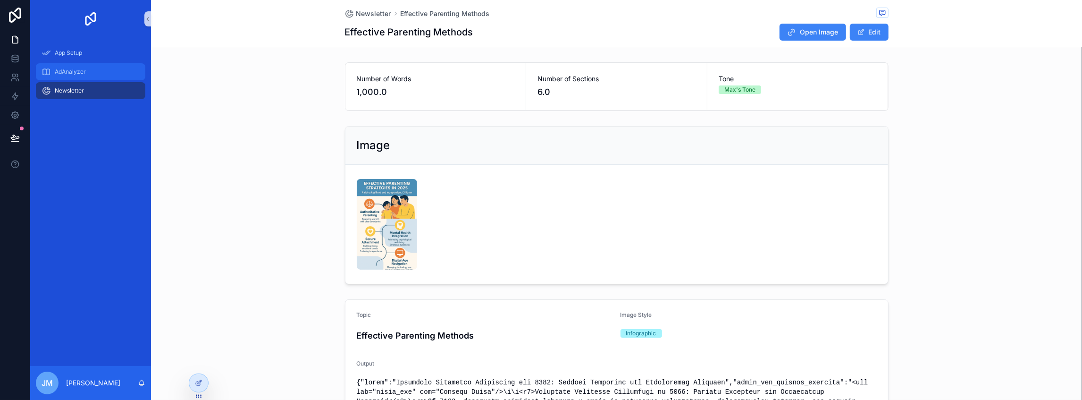
click at [89, 77] on div "AdAnalyzer" at bounding box center [91, 71] width 98 height 15
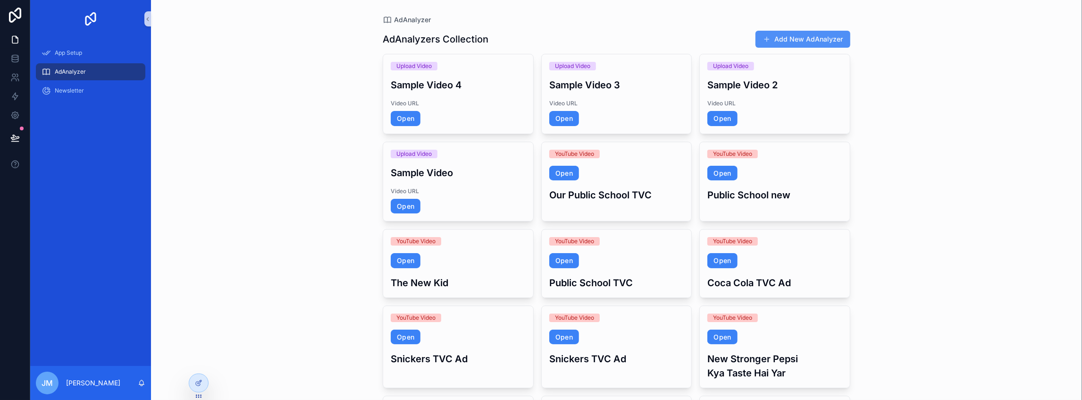
click at [794, 39] on button "Add New AdAnalyzer" at bounding box center [803, 39] width 95 height 17
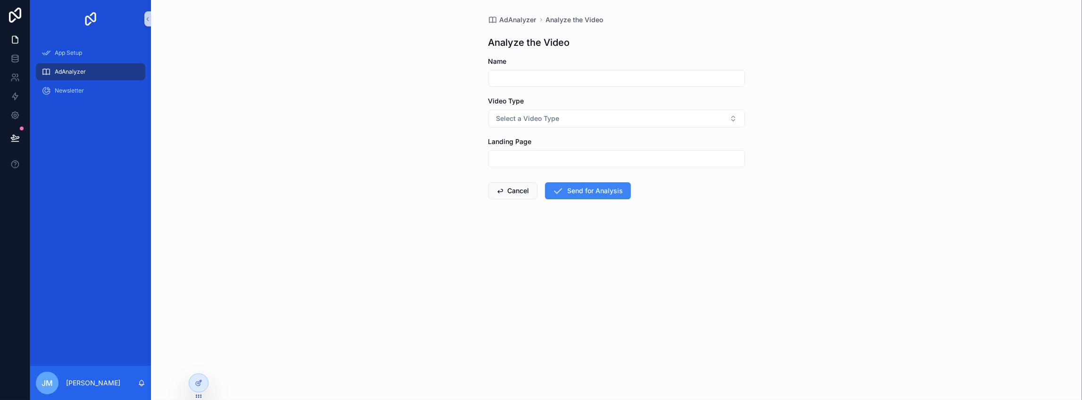
drag, startPoint x: 595, startPoint y: 76, endPoint x: 583, endPoint y: 86, distance: 15.1
click at [595, 76] on input "scrollable content" at bounding box center [617, 78] width 256 height 13
click at [573, 81] on input "scrollable content" at bounding box center [617, 78] width 256 height 13
type input "*******"
click at [571, 109] on div "Video Type Select a Video Type" at bounding box center [617, 111] width 257 height 31
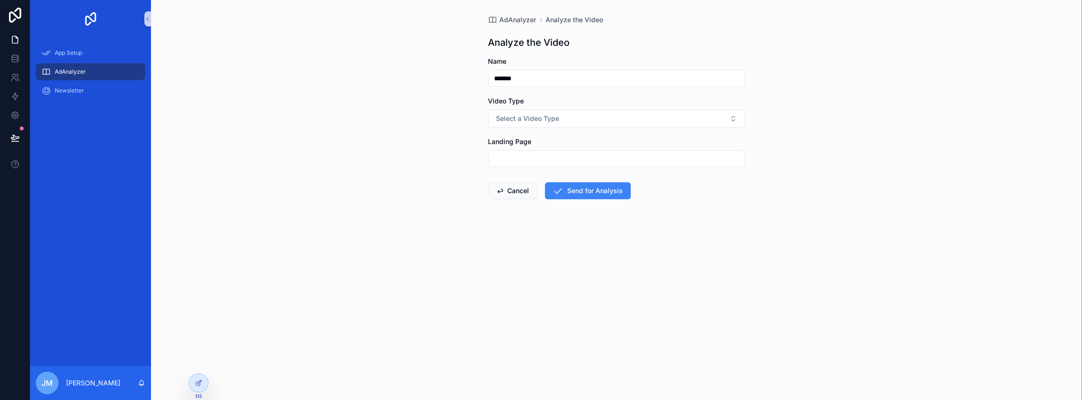
click at [571, 109] on div "Video Type Select a Video Type" at bounding box center [617, 111] width 257 height 31
click at [571, 112] on button "Select a Video Type" at bounding box center [617, 118] width 257 height 18
click at [521, 170] on div "Upload Video" at bounding box center [517, 170] width 35 height 8
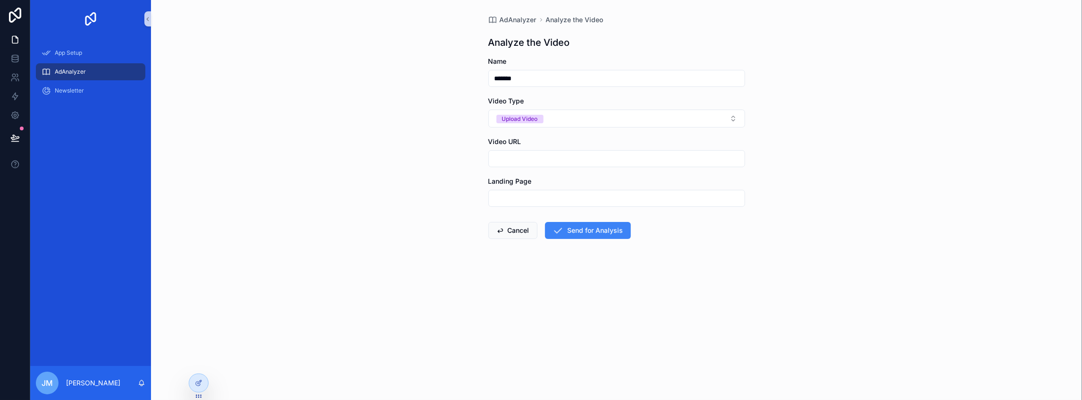
click at [543, 157] on input "scrollable content" at bounding box center [617, 158] width 256 height 13
paste input "**********"
type input "**********"
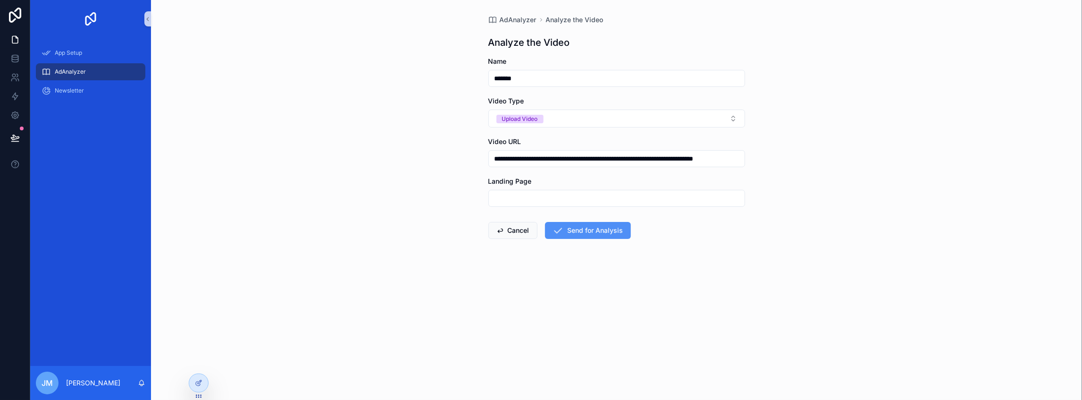
click at [603, 233] on button "Send for Analysis" at bounding box center [588, 230] width 86 height 17
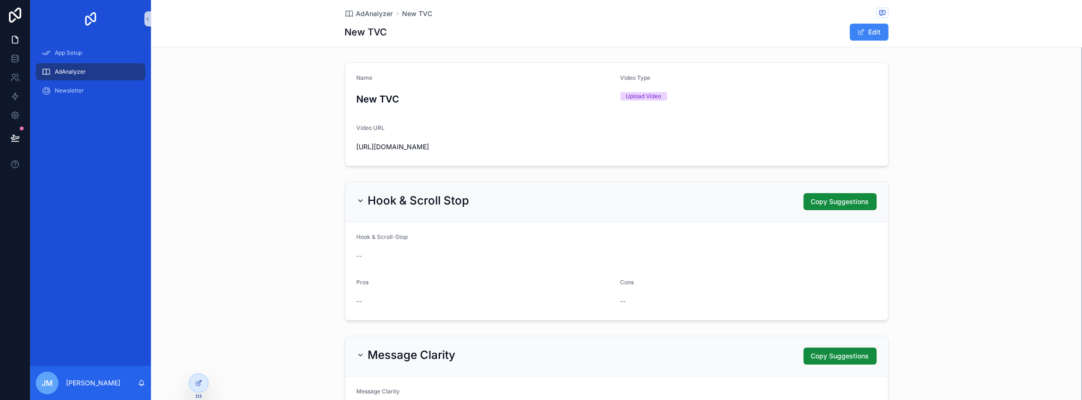
drag, startPoint x: 904, startPoint y: 64, endPoint x: 890, endPoint y: 68, distance: 14.7
click at [890, 68] on div "Name New TVC Video Type Upload Video Video URL https://filey.guru/api/v1/file-e…" at bounding box center [616, 114] width 931 height 111
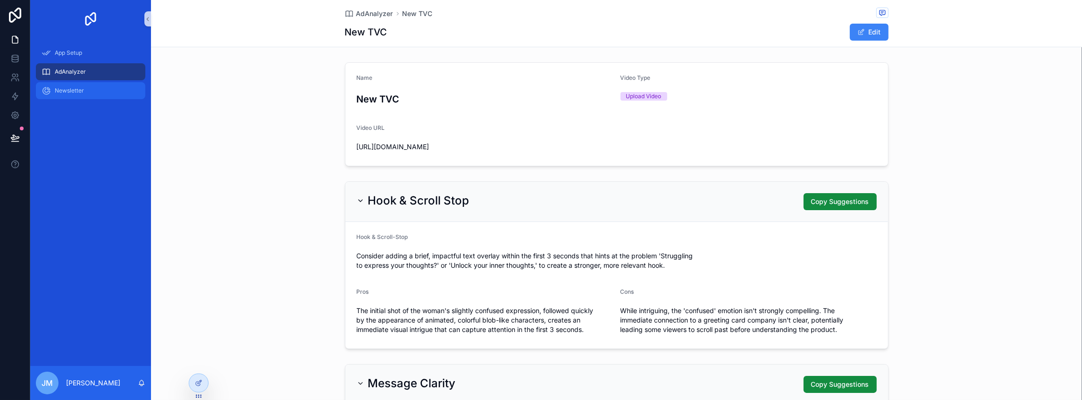
click at [96, 87] on div "Newsletter" at bounding box center [91, 90] width 98 height 15
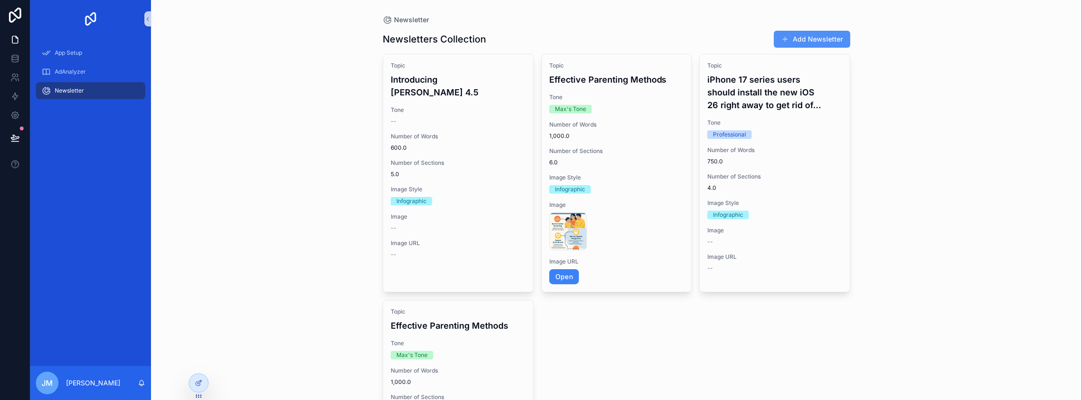
click at [798, 36] on button "Add Newsletter" at bounding box center [812, 39] width 76 height 17
